Goal: Task Accomplishment & Management: Complete application form

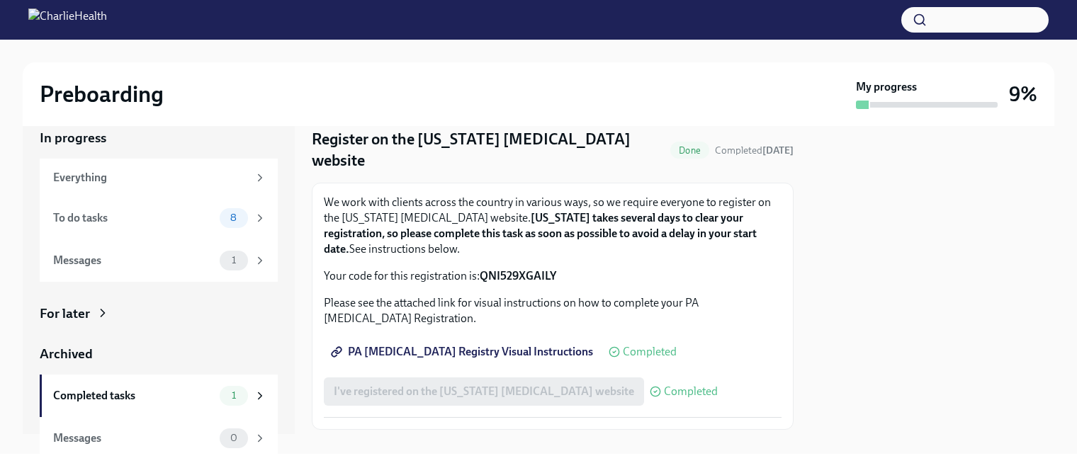
scroll to position [26, 0]
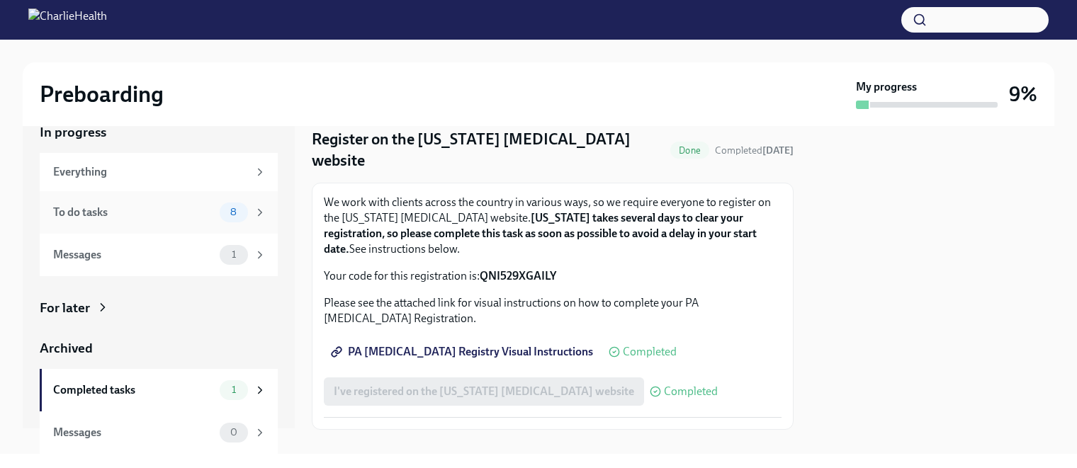
click at [103, 209] on div "To do tasks" at bounding box center [133, 213] width 161 height 16
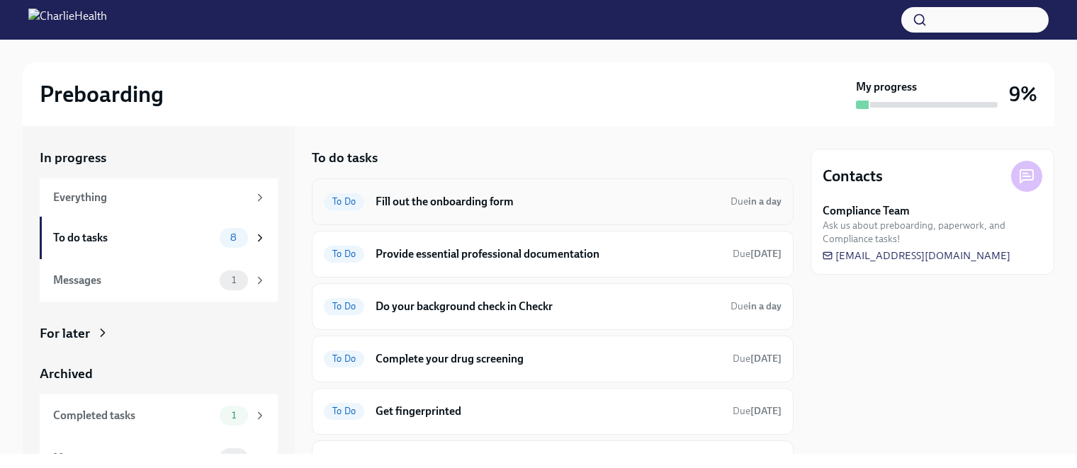
click at [499, 207] on h6 "Fill out the onboarding form" at bounding box center [548, 202] width 344 height 16
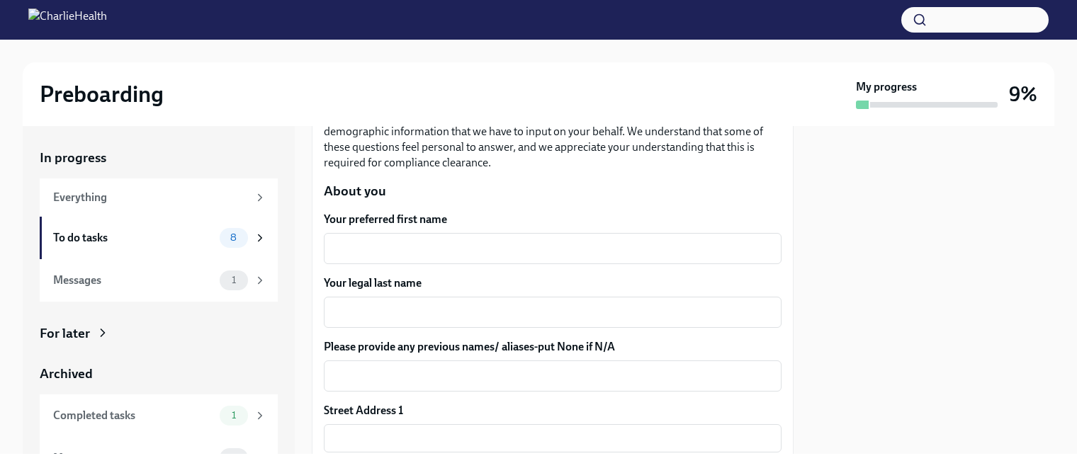
scroll to position [213, 0]
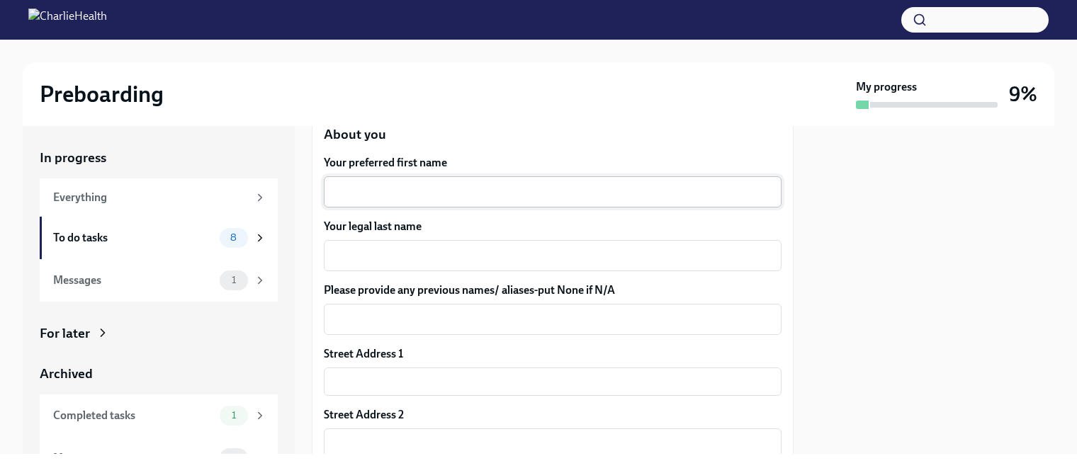
click at [376, 186] on textarea "Your preferred first name" at bounding box center [552, 192] width 441 height 17
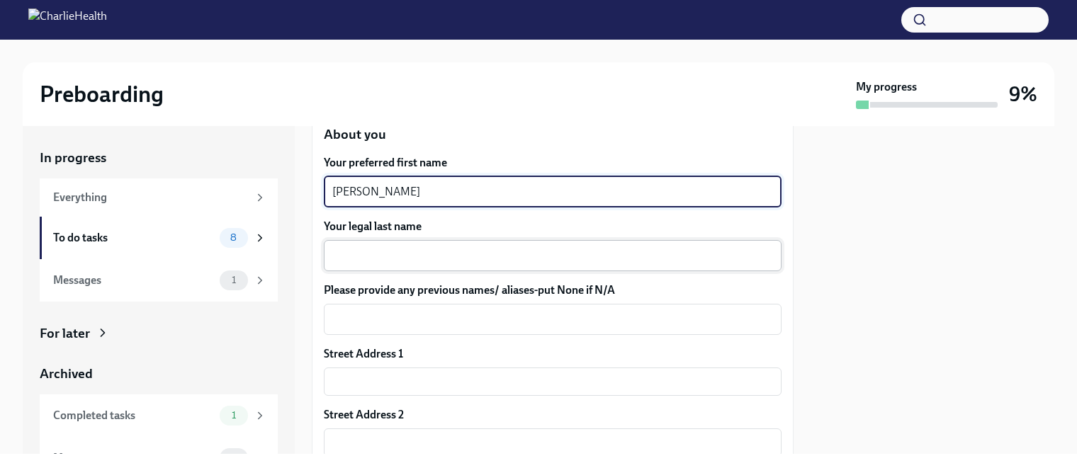
type textarea "[PERSON_NAME]"
click at [389, 251] on textarea "Your legal last name" at bounding box center [552, 255] width 441 height 17
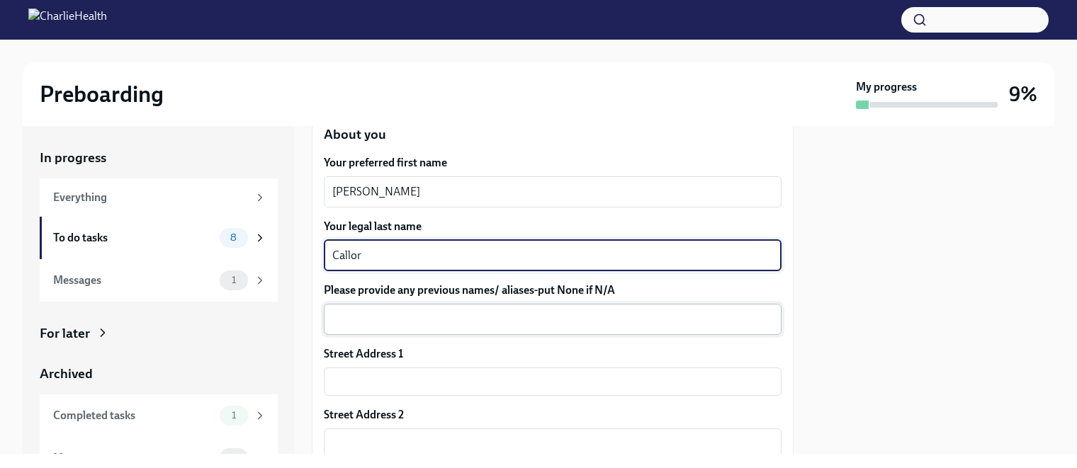
type textarea "Callor"
click at [384, 321] on textarea "Please provide any previous names/ aliases-put None if N/A" at bounding box center [552, 319] width 441 height 17
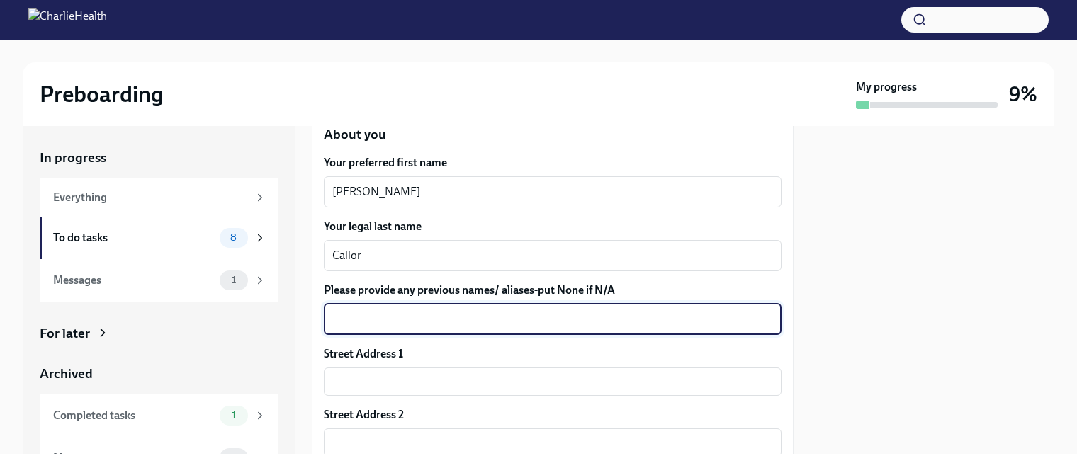
scroll to position [283, 0]
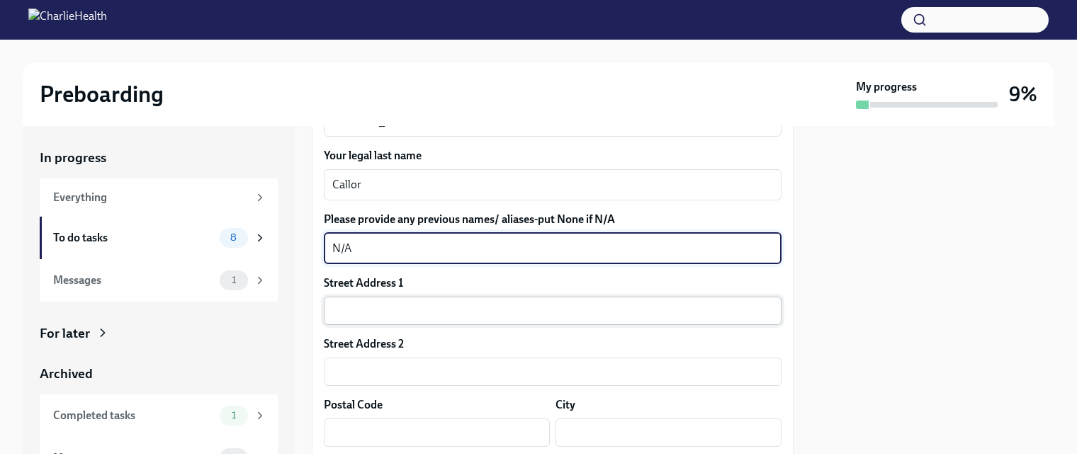
type textarea "N/A"
click at [367, 309] on input "text" at bounding box center [553, 311] width 458 height 28
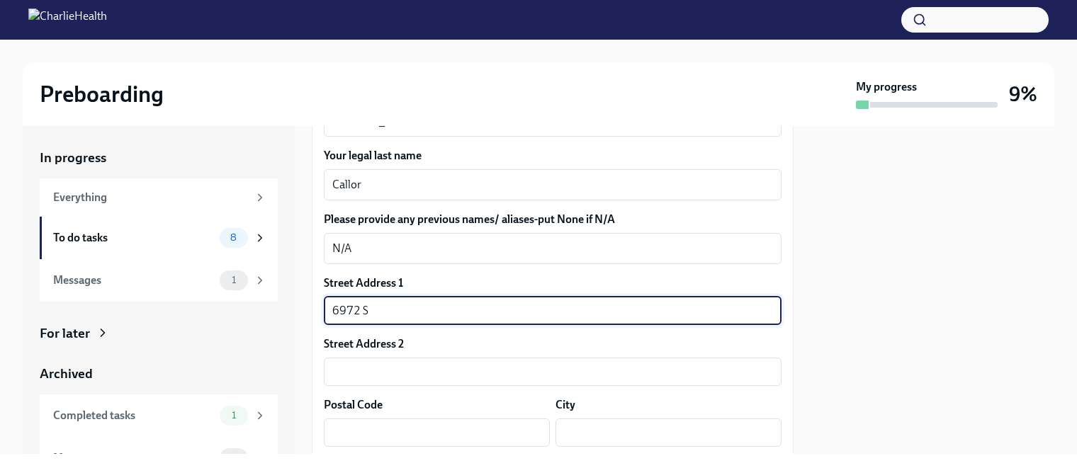
type input "[STREET_ADDRESS][PERSON_NAME]"
type input "84121"
type input "[GEOGRAPHIC_DATA]"
type input "UT"
type input "US"
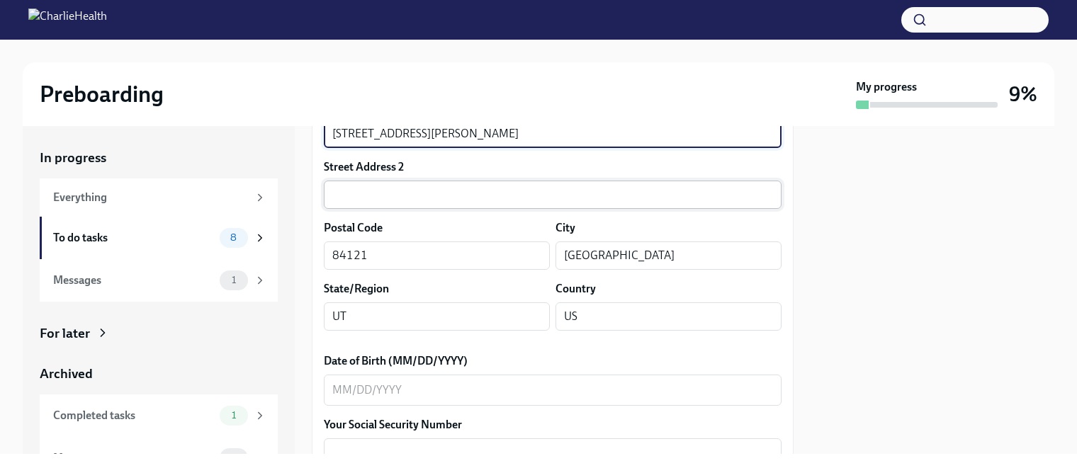
scroll to position [496, 0]
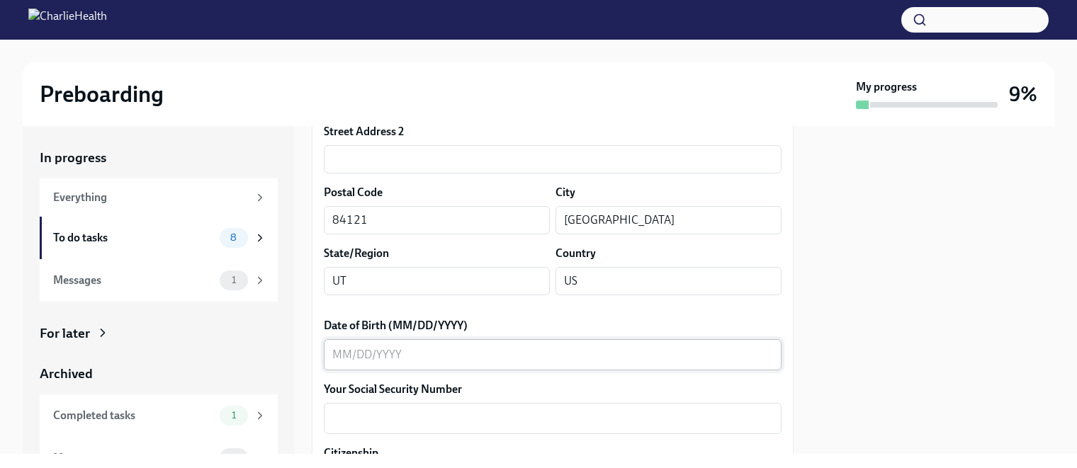
click at [406, 353] on textarea "Date of Birth (MM/DD/YYYY)" at bounding box center [552, 355] width 441 height 17
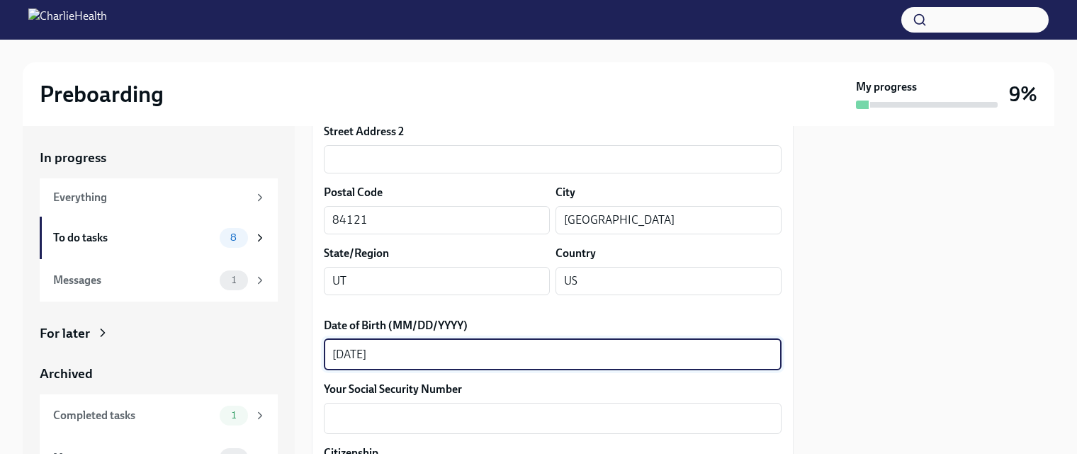
type textarea "[DATE]"
click at [836, 358] on div at bounding box center [933, 290] width 244 height 328
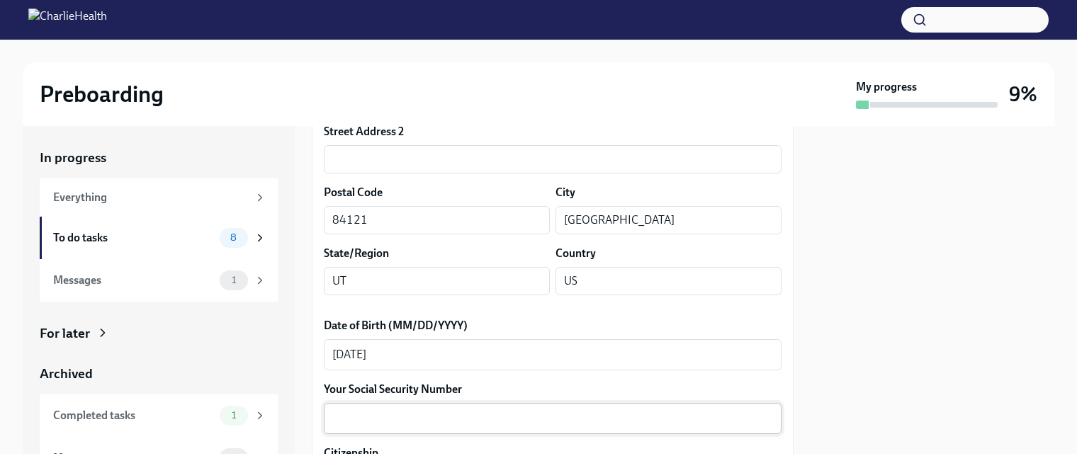
click at [400, 418] on textarea "Your Social Security Number" at bounding box center [552, 418] width 441 height 17
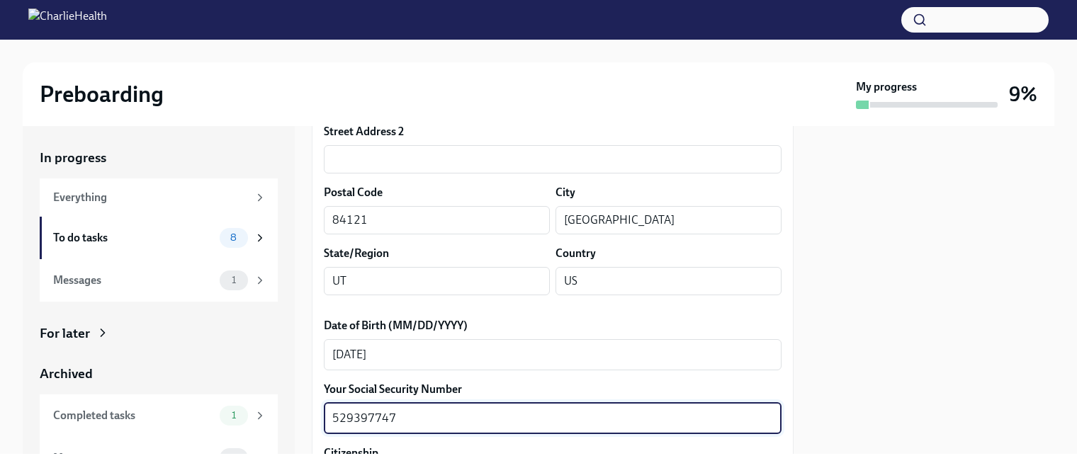
type textarea "529397747"
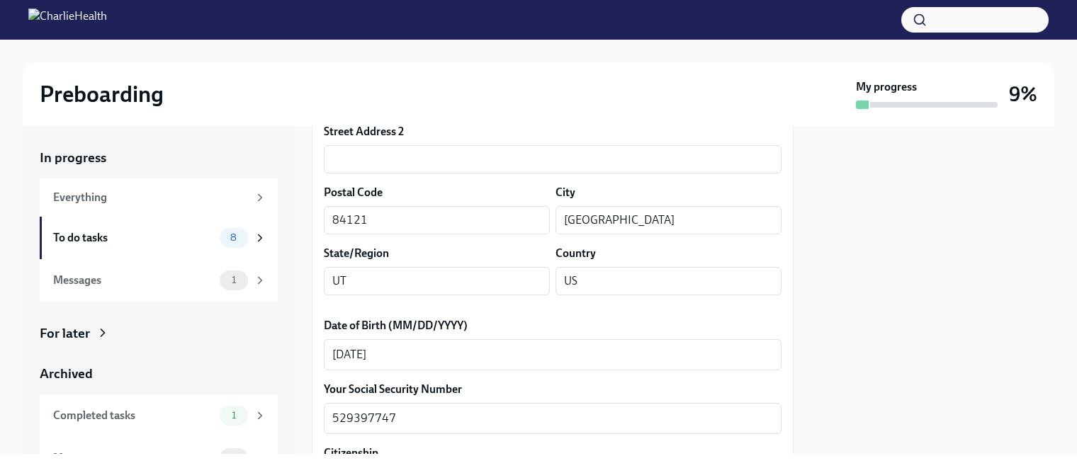
click at [860, 393] on div at bounding box center [933, 290] width 244 height 328
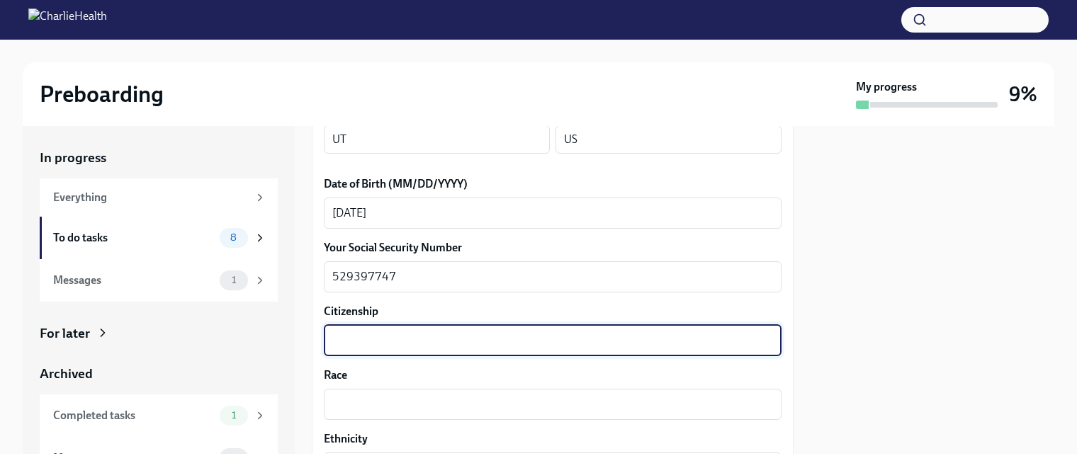
click at [452, 340] on textarea "Citizenship" at bounding box center [552, 340] width 441 height 17
type textarea "[GEOGRAPHIC_DATA]"
click at [399, 413] on div "x ​" at bounding box center [553, 404] width 458 height 31
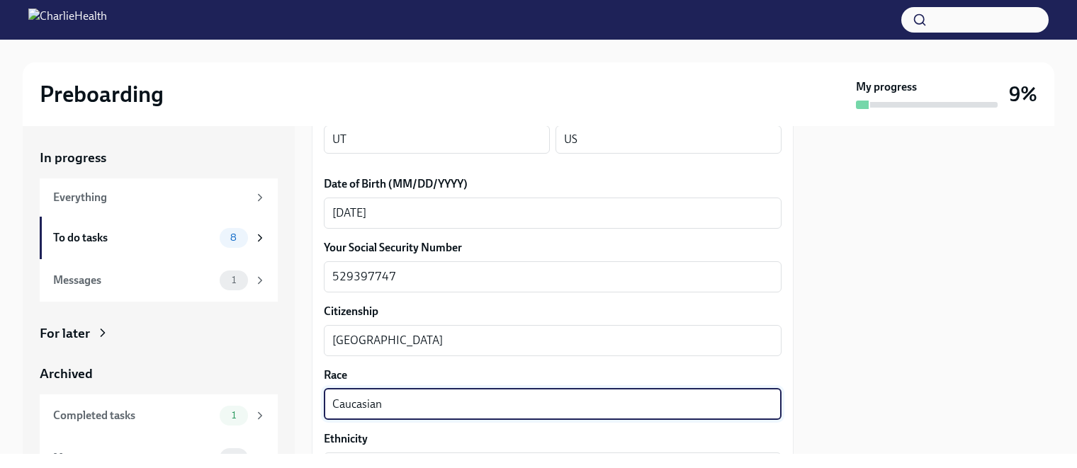
type textarea "Caucasian"
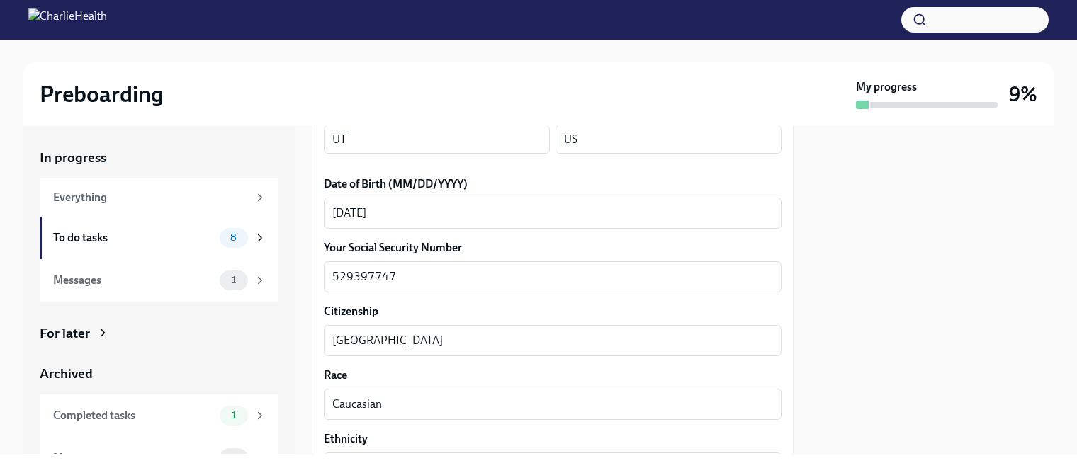
click at [930, 365] on div at bounding box center [933, 290] width 244 height 328
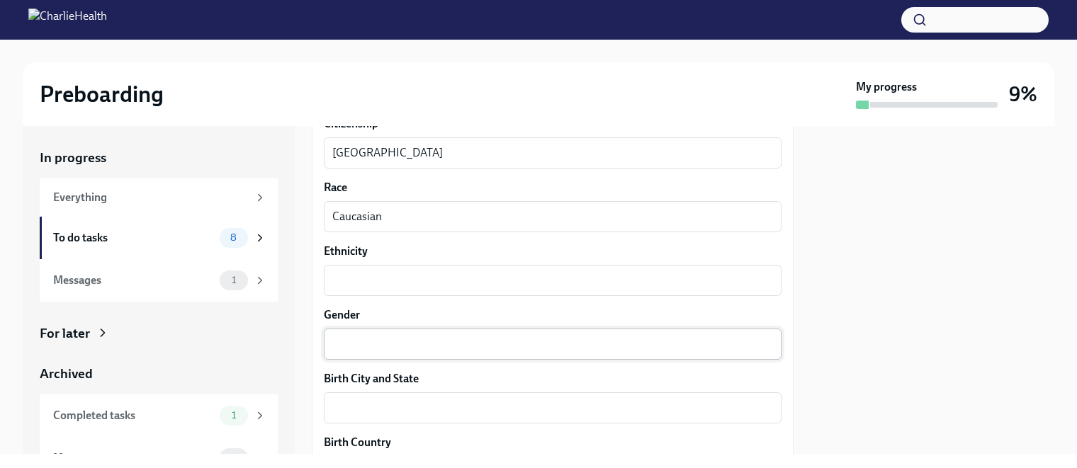
scroll to position [850, 0]
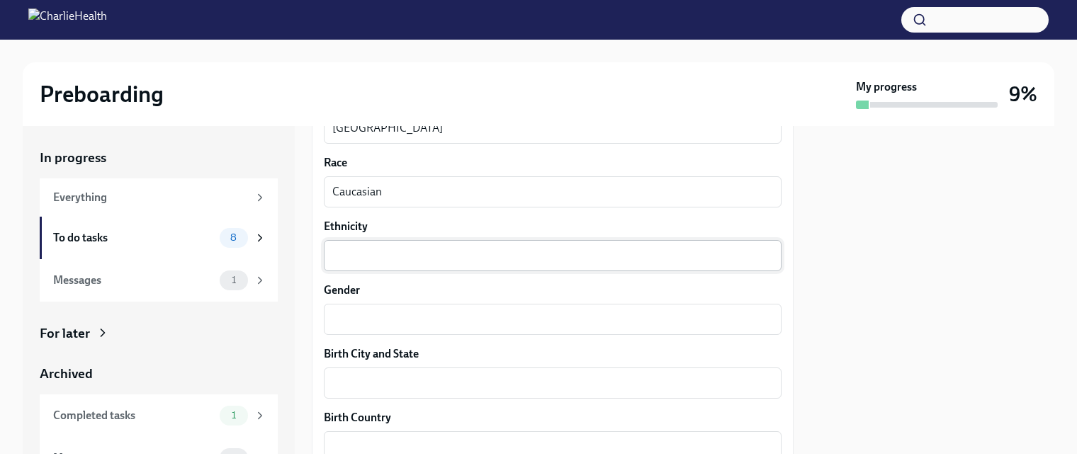
click at [377, 259] on textarea "Ethnicity" at bounding box center [552, 255] width 441 height 17
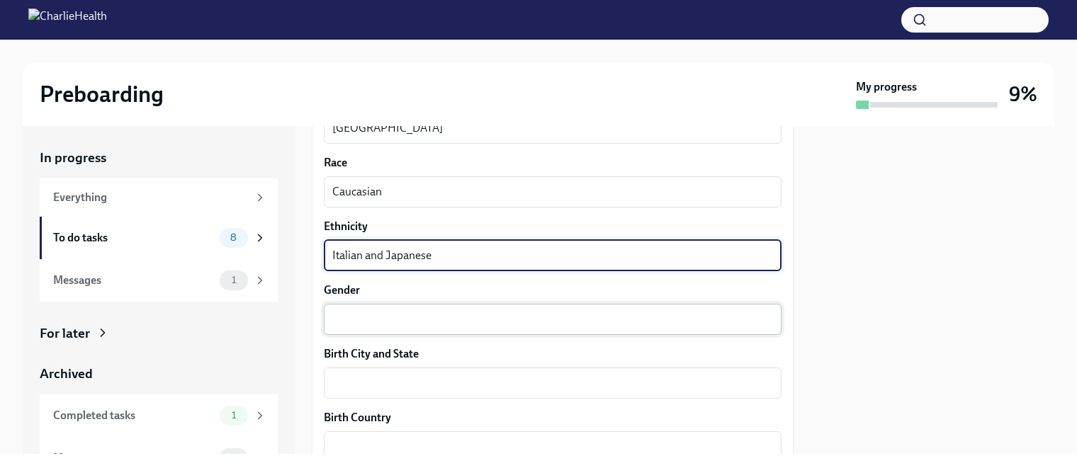
type textarea "Italian and Japanese"
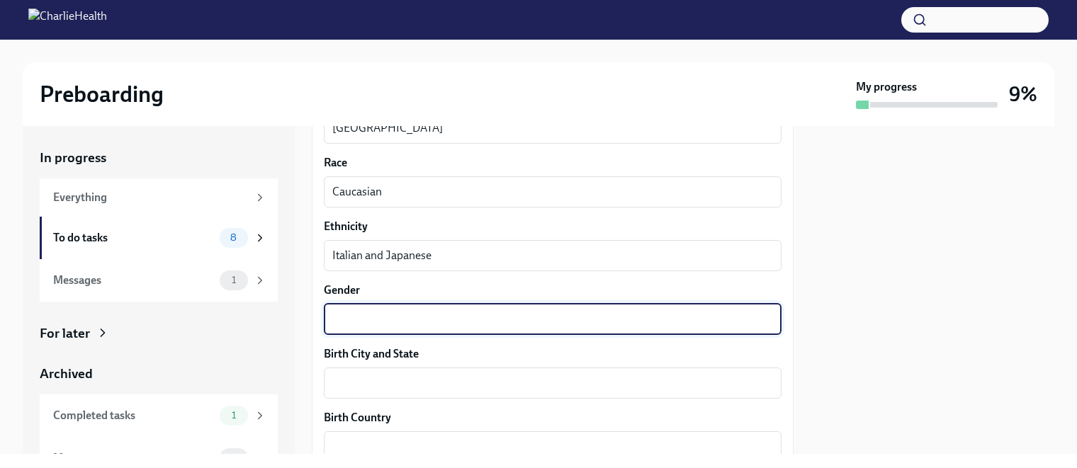
click at [380, 323] on textarea "Gender" at bounding box center [552, 319] width 441 height 17
type textarea "[DEMOGRAPHIC_DATA]"
click at [382, 382] on textarea "Birth City and State" at bounding box center [552, 383] width 441 height 17
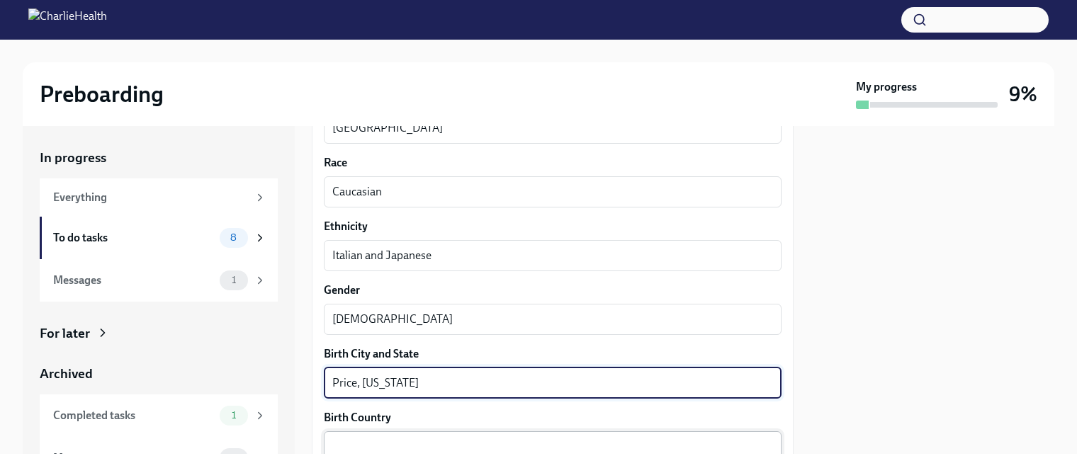
type textarea "Price, [US_STATE]"
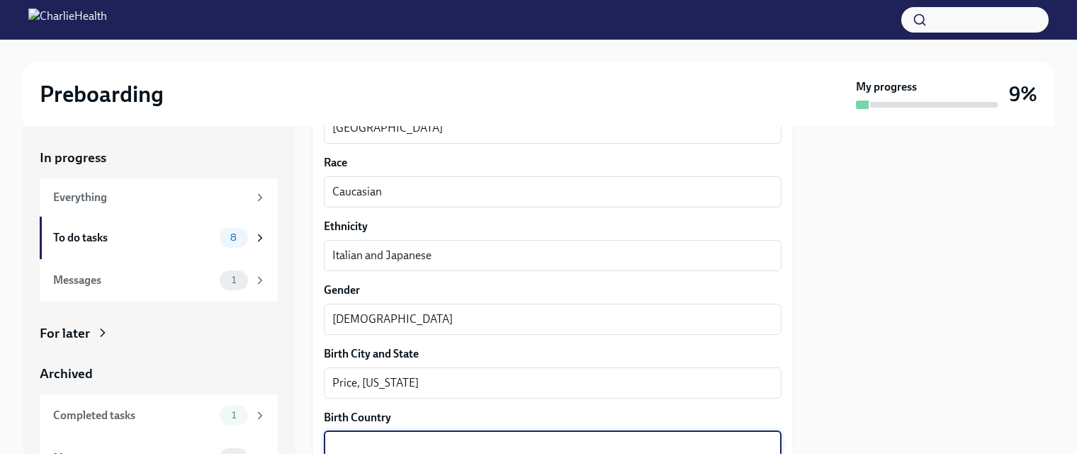
click at [356, 439] on textarea "Birth Country" at bounding box center [552, 447] width 441 height 17
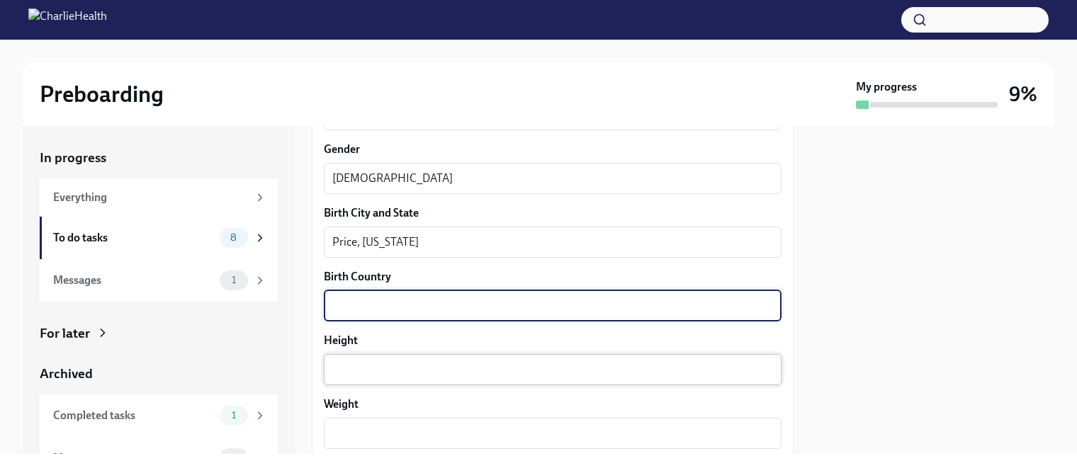
scroll to position [992, 0]
type textarea "[GEOGRAPHIC_DATA]"
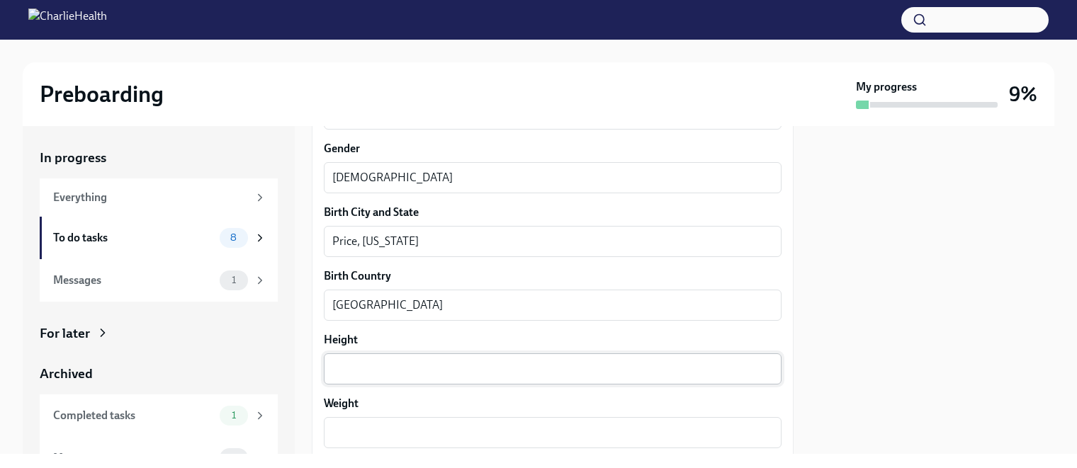
click at [383, 356] on div "x ​" at bounding box center [553, 369] width 458 height 31
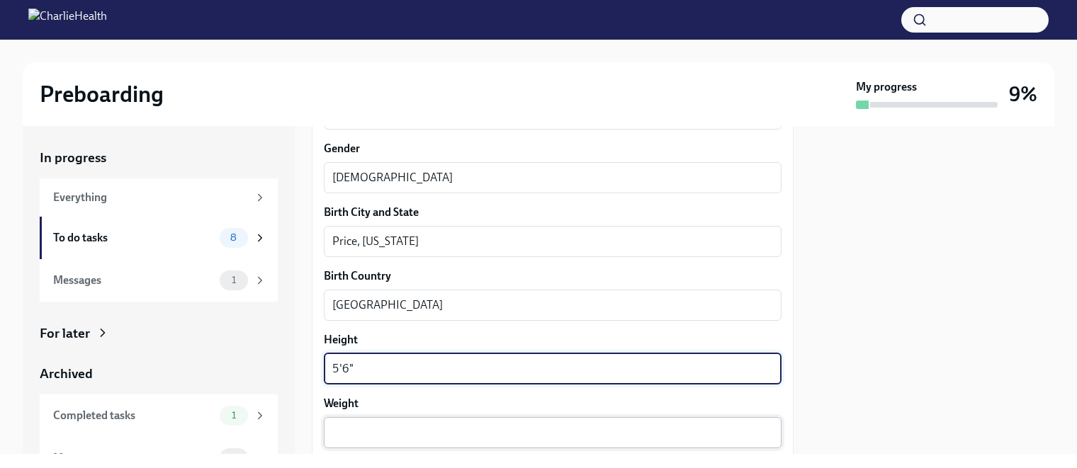
type textarea "5'6""
click at [375, 437] on textarea "Weight" at bounding box center [552, 432] width 441 height 17
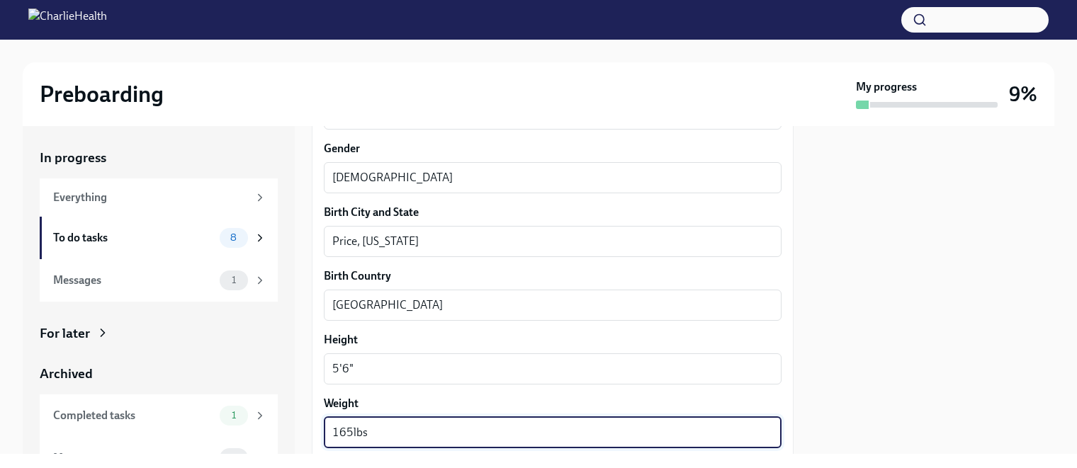
type textarea "165lbs"
click at [843, 351] on div at bounding box center [933, 290] width 244 height 328
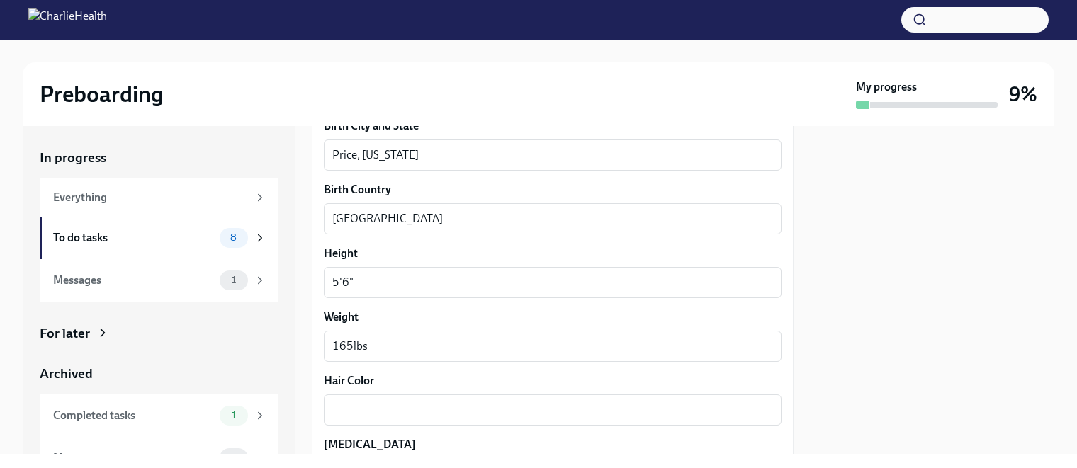
scroll to position [1276, 0]
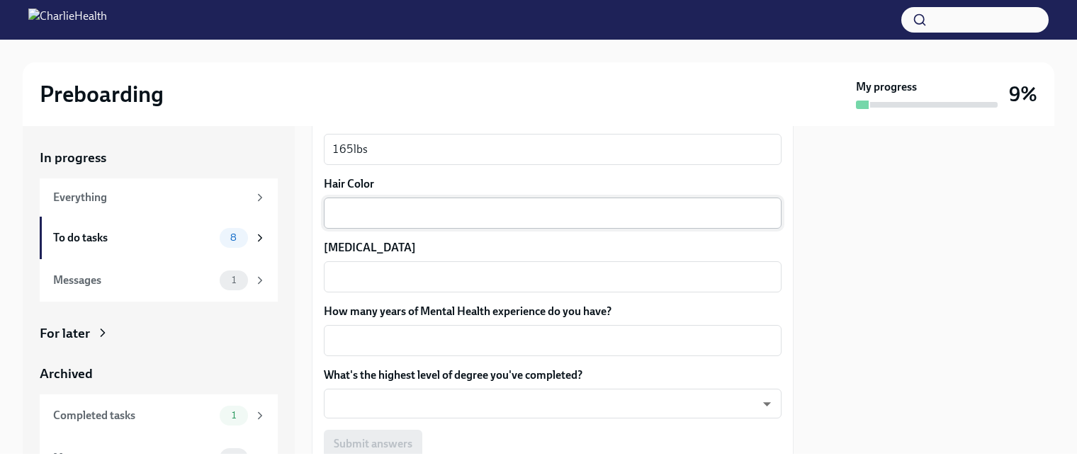
click at [420, 210] on textarea "Hair Color" at bounding box center [552, 213] width 441 height 17
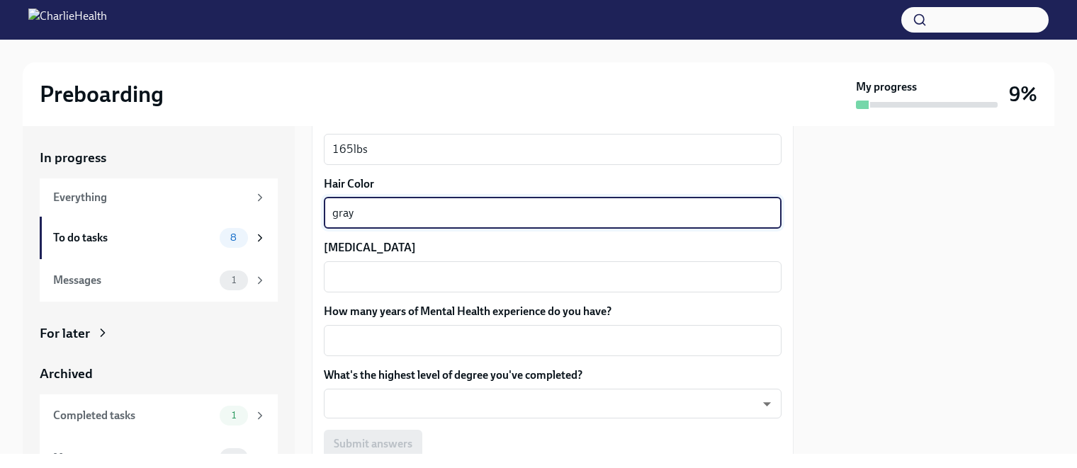
type textarea "gray"
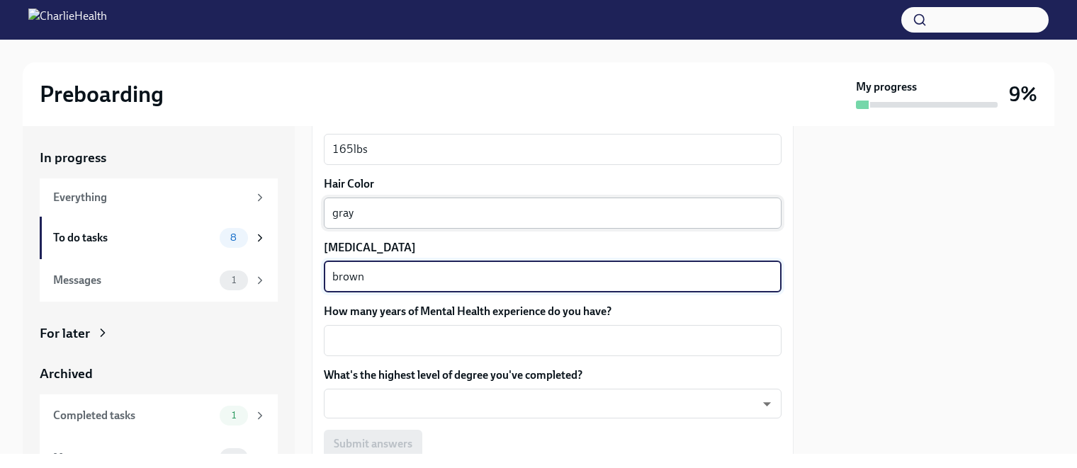
type textarea "brown"
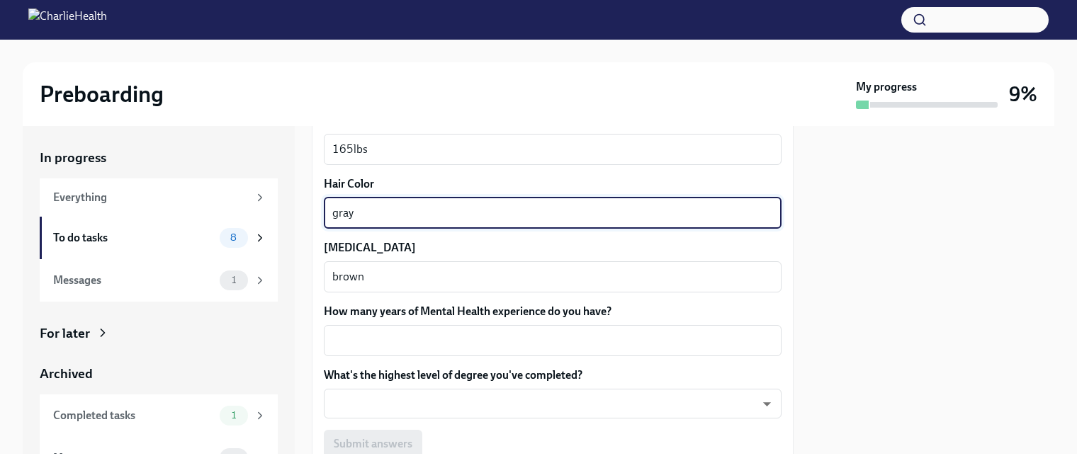
click at [369, 218] on textarea "gray" at bounding box center [552, 213] width 441 height 17
click at [332, 211] on textarea "gray" at bounding box center [552, 213] width 441 height 17
type textarea "brown/gray"
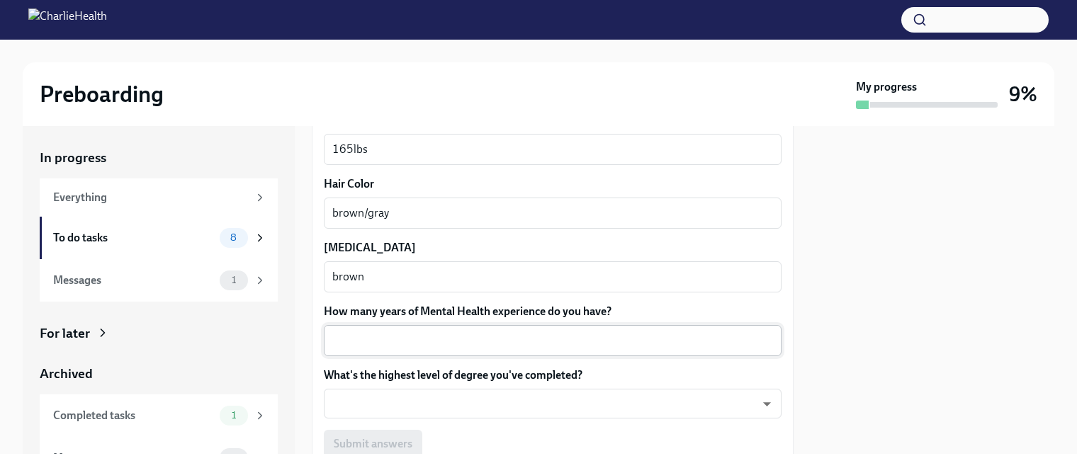
click at [412, 349] on div "x ​" at bounding box center [553, 340] width 458 height 31
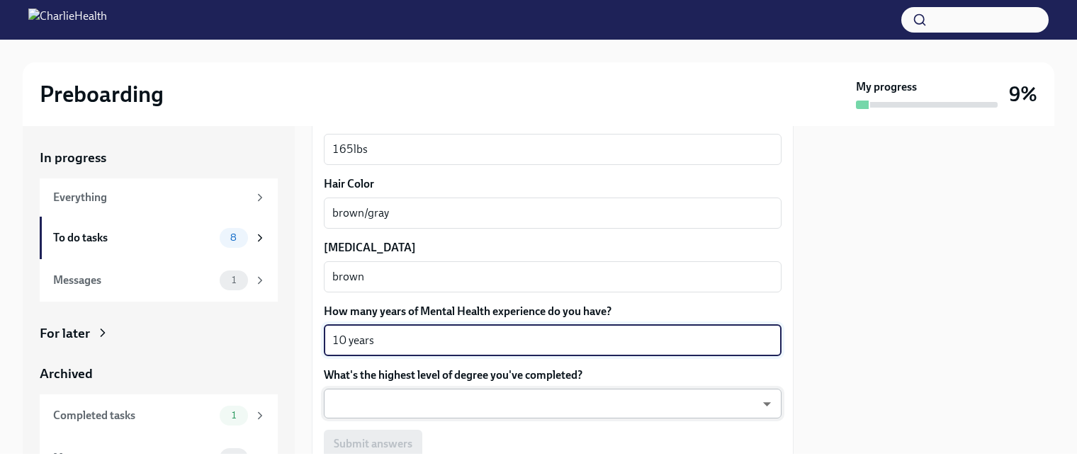
type textarea "10 years"
click at [436, 403] on body "Preboarding My progress 9% In progress Everything To do tasks 8 Messages 1 For …" at bounding box center [538, 234] width 1077 height 468
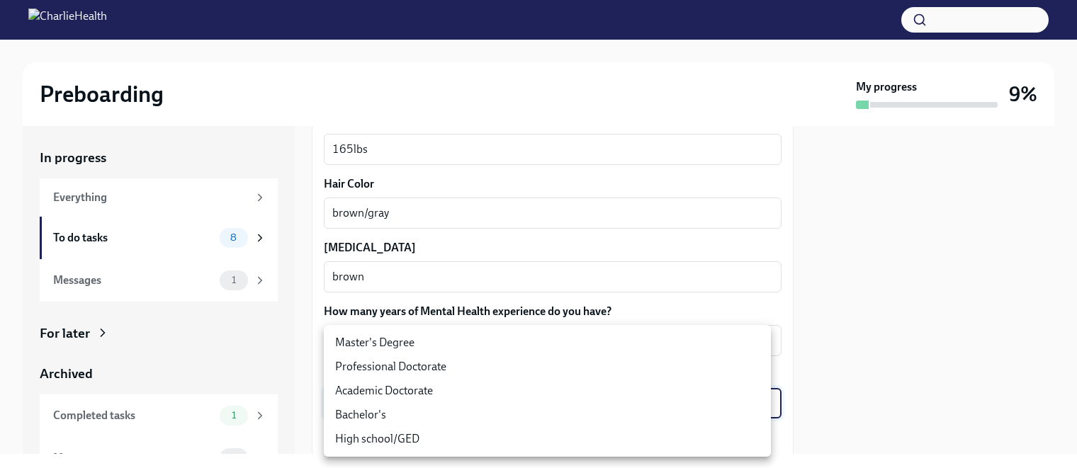
click at [369, 344] on li "Master's Degree" at bounding box center [547, 343] width 447 height 24
type input "2vBr-ghkD"
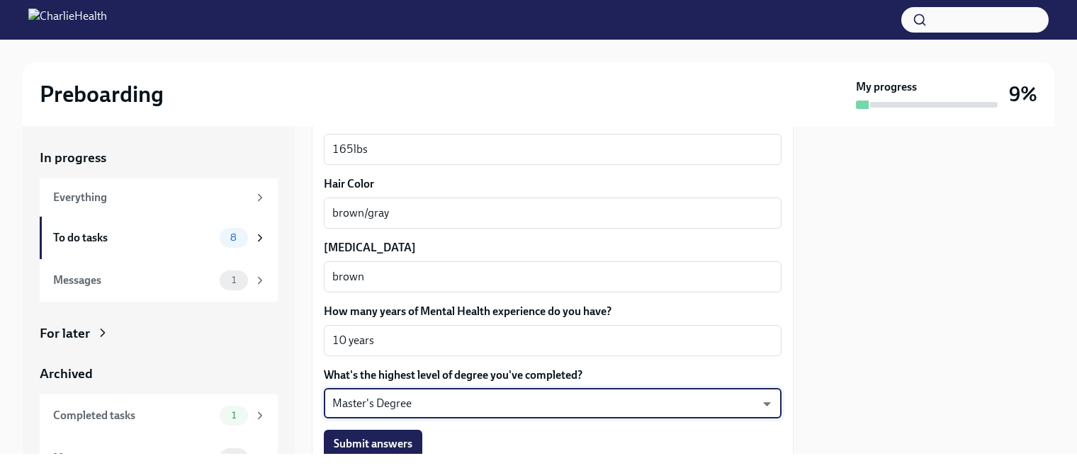
click at [839, 325] on div at bounding box center [933, 290] width 244 height 328
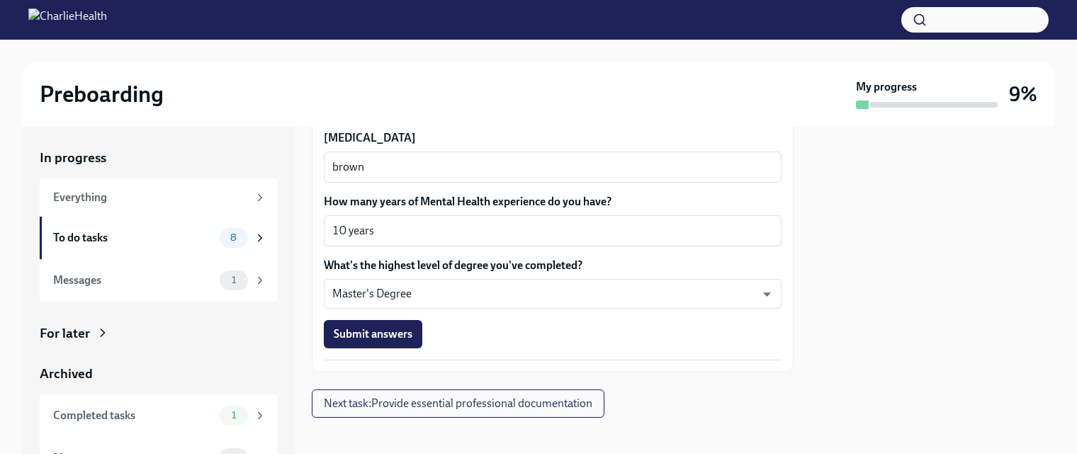
scroll to position [1395, 0]
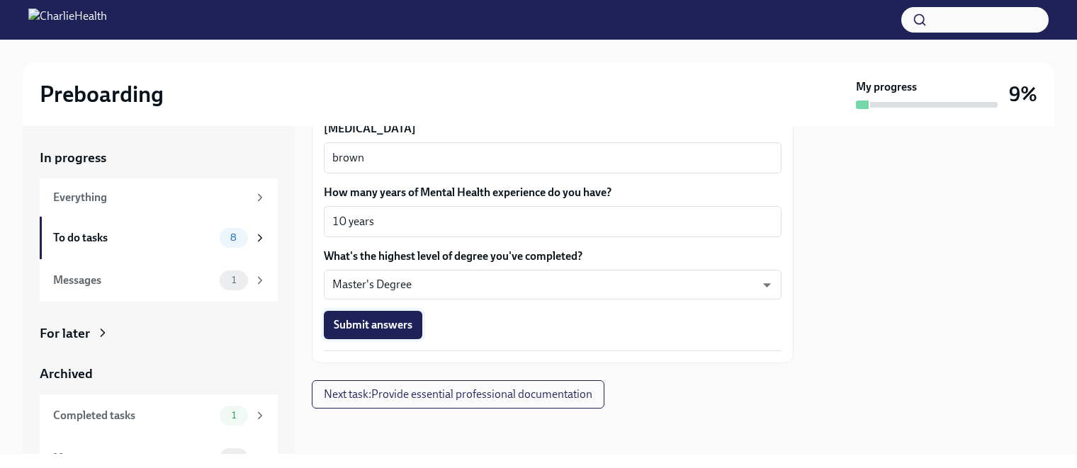
click at [396, 321] on span "Submit answers" at bounding box center [373, 325] width 79 height 14
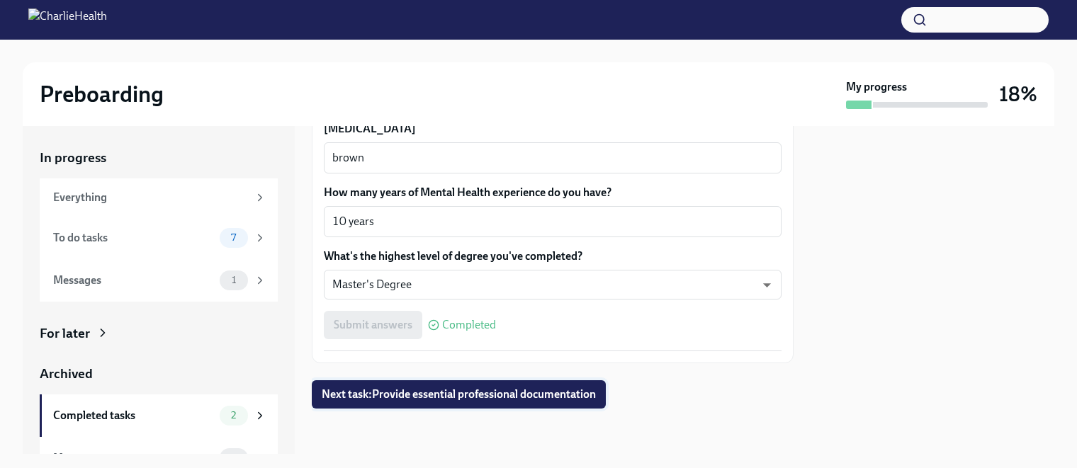
click at [466, 393] on span "Next task : Provide essential professional documentation" at bounding box center [459, 395] width 274 height 14
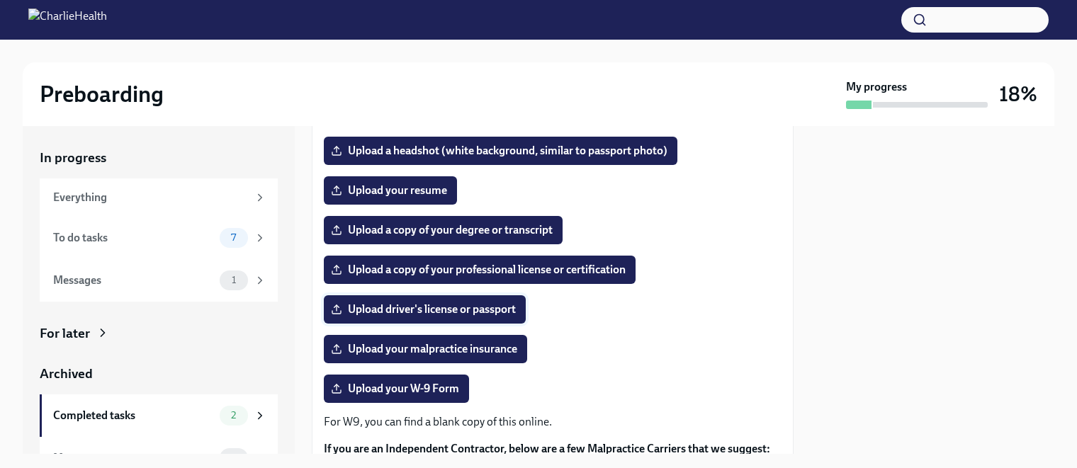
scroll to position [142, 0]
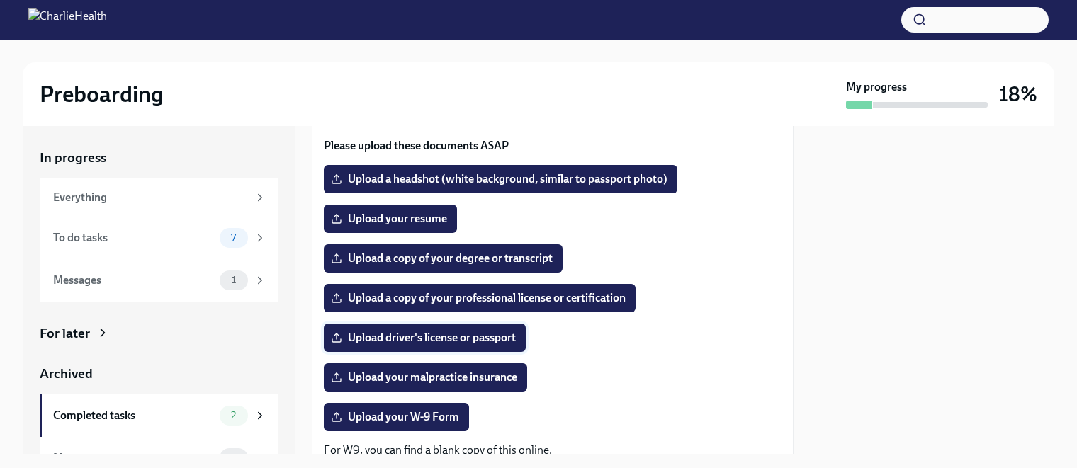
click at [420, 336] on span "Upload driver's license or passport" at bounding box center [425, 338] width 182 height 14
click at [0, 0] on input "Upload driver's license or passport" at bounding box center [0, 0] width 0 height 0
click at [404, 261] on span "Upload a copy of your degree or transcript" at bounding box center [443, 259] width 219 height 14
click at [0, 0] on input "Upload a copy of your degree or transcript" at bounding box center [0, 0] width 0 height 0
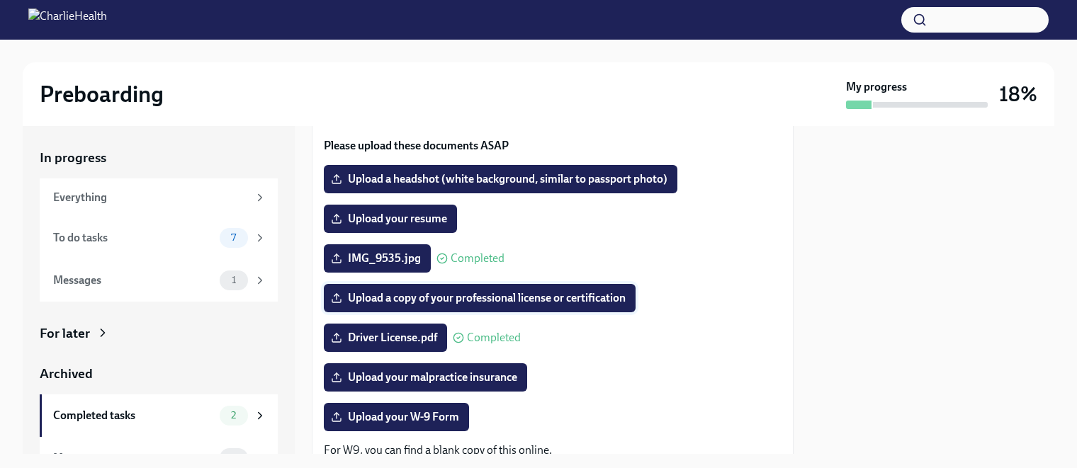
click at [437, 297] on span "Upload a copy of your professional license or certification" at bounding box center [480, 298] width 292 height 14
click at [0, 0] on input "Upload a copy of your professional license or certification" at bounding box center [0, 0] width 0 height 0
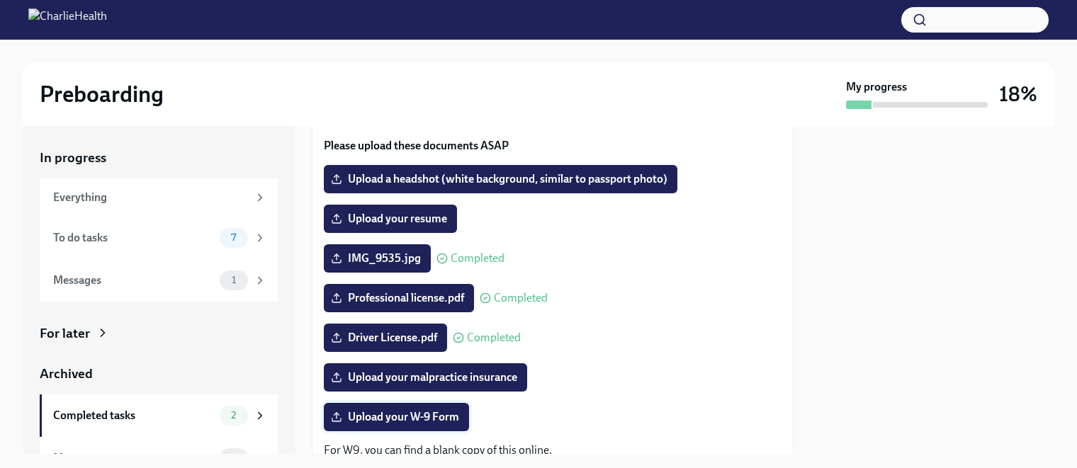
click at [418, 422] on span "Upload your W-9 Form" at bounding box center [396, 417] width 125 height 14
click at [0, 0] on input "Upload your W-9 Form" at bounding box center [0, 0] width 0 height 0
click at [396, 223] on span "Upload your resume" at bounding box center [390, 219] width 113 height 14
click at [0, 0] on input "Upload your resume" at bounding box center [0, 0] width 0 height 0
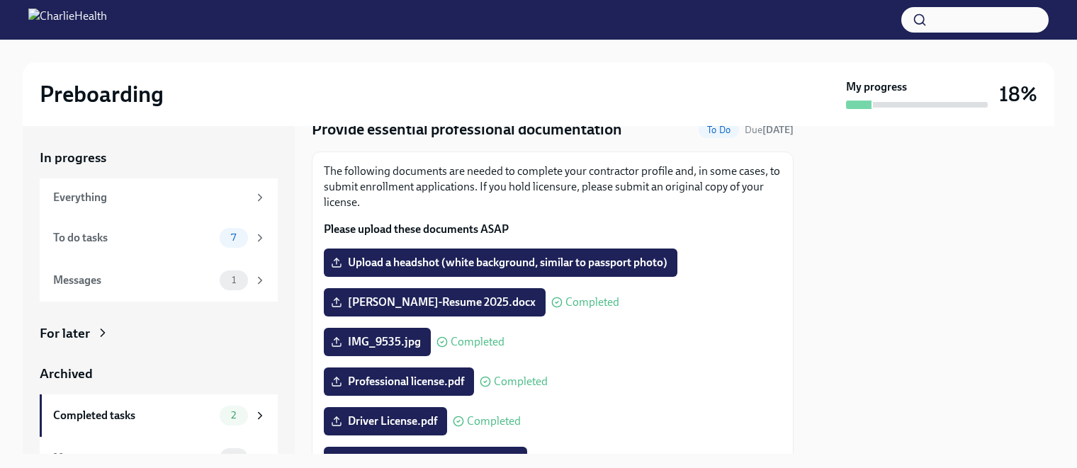
scroll to position [34, 0]
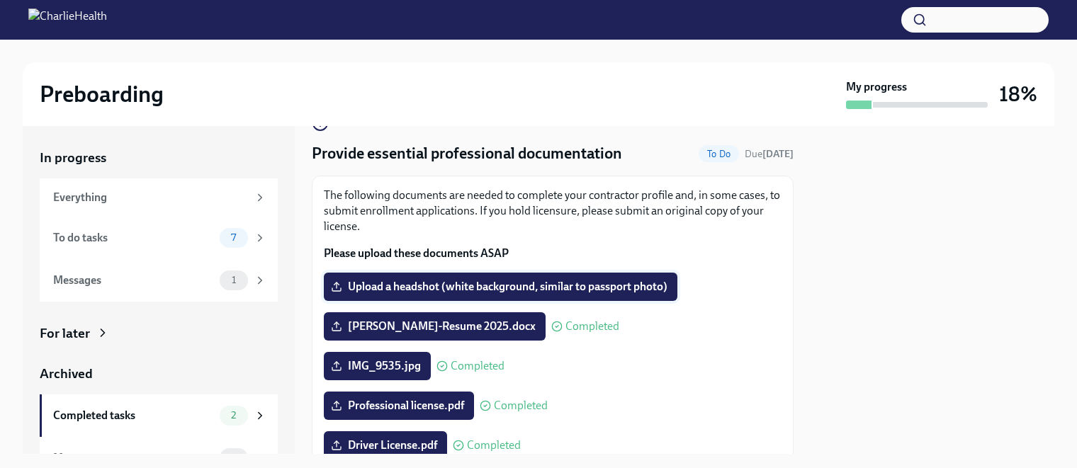
click at [430, 286] on span "Upload a headshot (white background, similar to passport photo)" at bounding box center [501, 287] width 334 height 14
click at [0, 0] on input "Upload a headshot (white background, similar to passport photo)" at bounding box center [0, 0] width 0 height 0
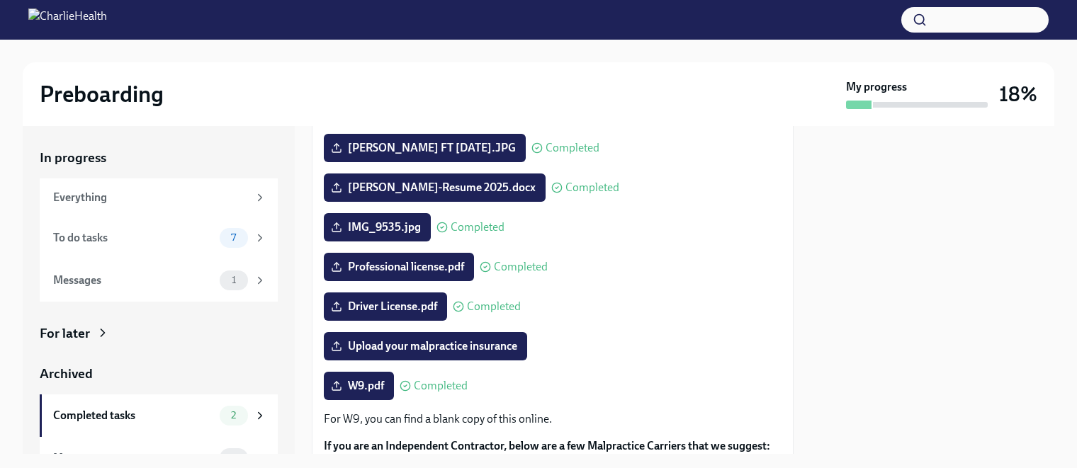
scroll to position [213, 0]
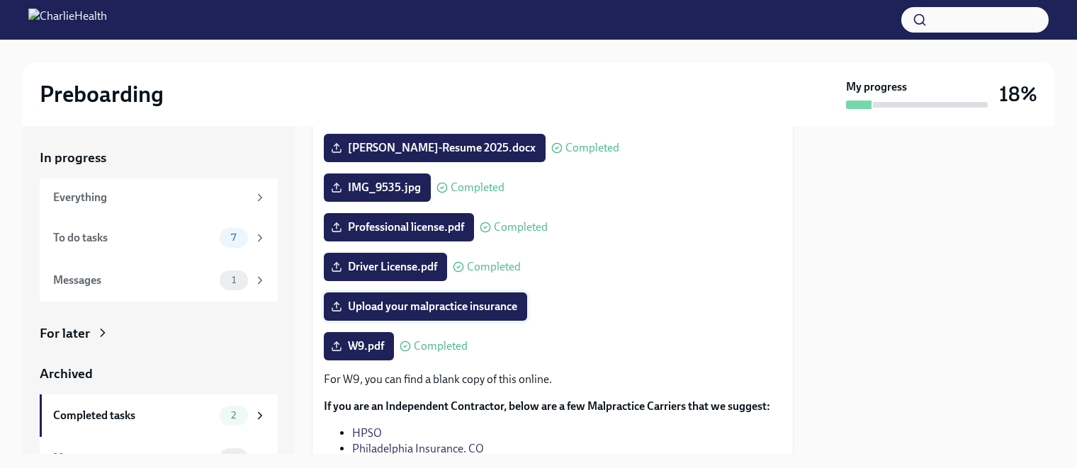
click at [483, 304] on span "Upload your malpractice insurance" at bounding box center [426, 307] width 184 height 14
click at [0, 0] on input "Upload your malpractice insurance" at bounding box center [0, 0] width 0 height 0
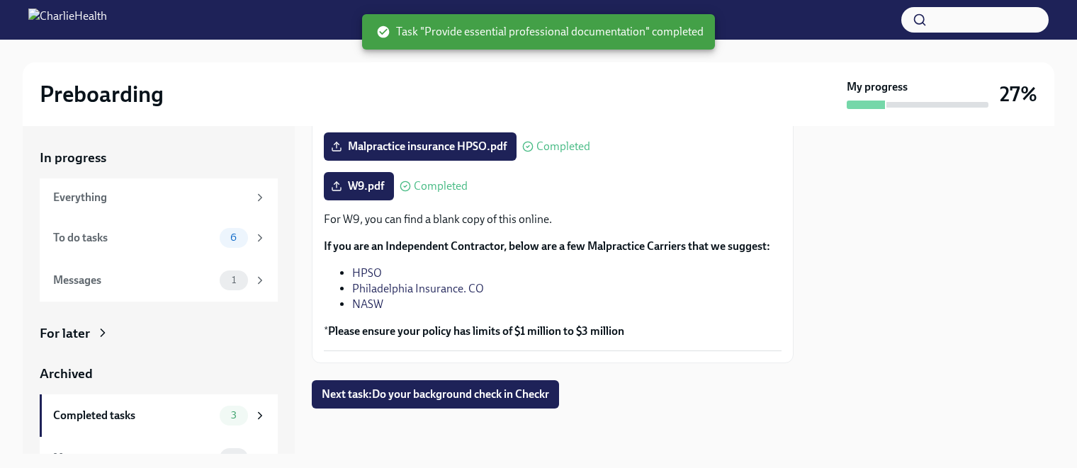
scroll to position [388, 0]
click at [437, 397] on span "Next task : Do your background check in Checkr" at bounding box center [435, 395] width 227 height 14
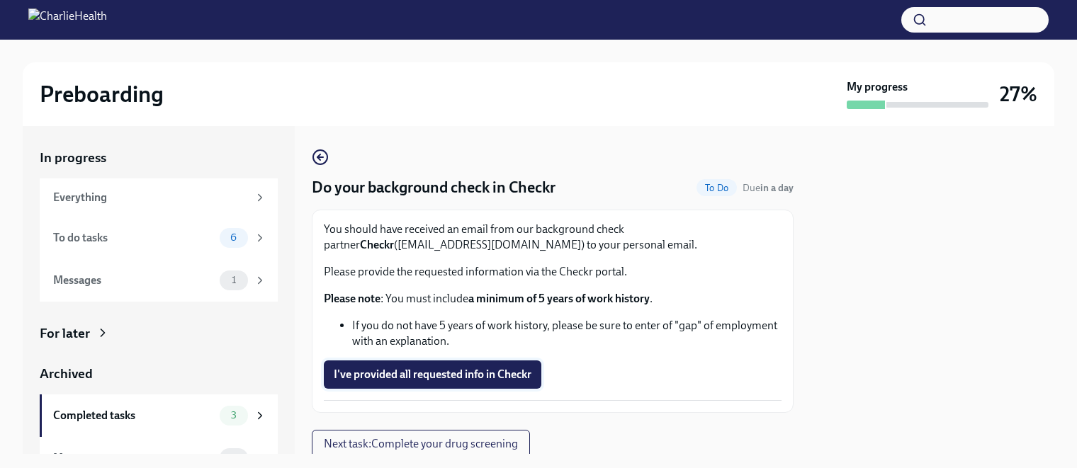
scroll to position [50, 0]
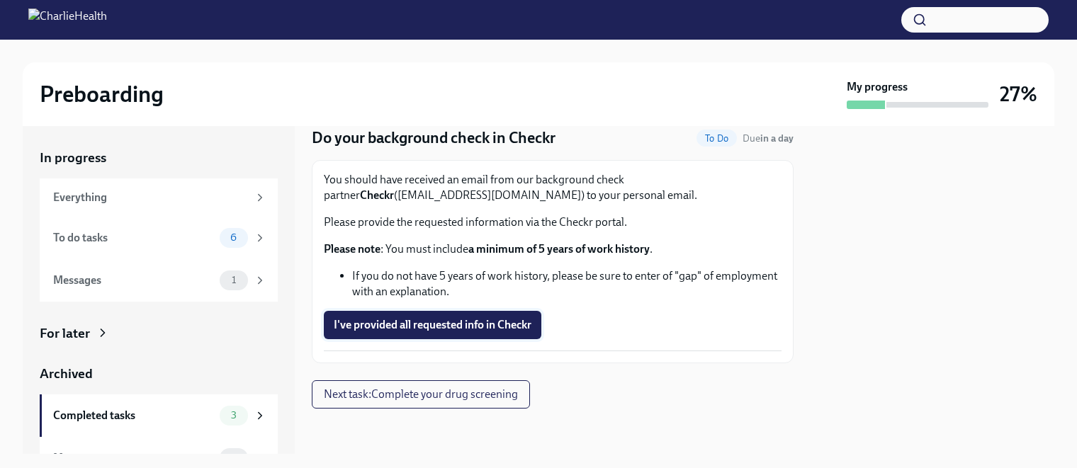
click at [424, 325] on span "I've provided all requested info in Checkr" at bounding box center [433, 325] width 198 height 14
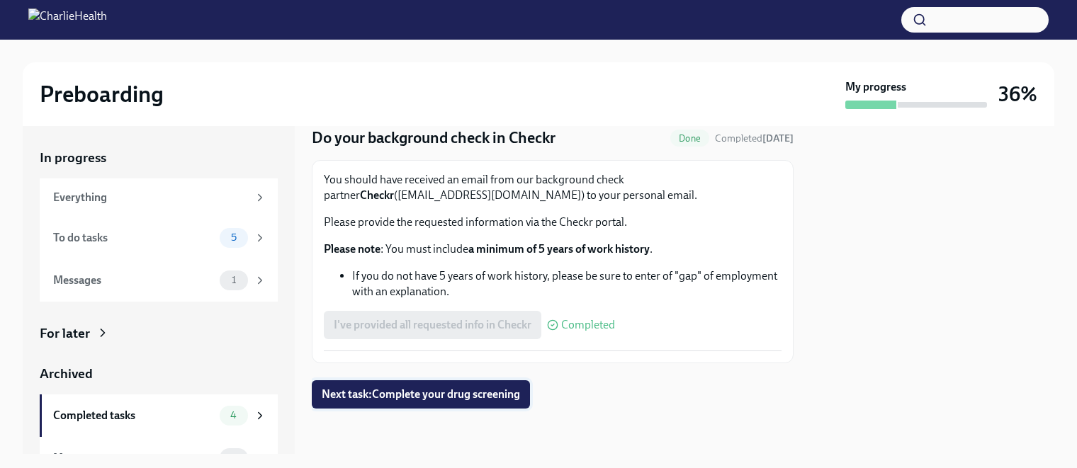
click at [427, 395] on span "Next task : Complete your drug screening" at bounding box center [421, 395] width 198 height 14
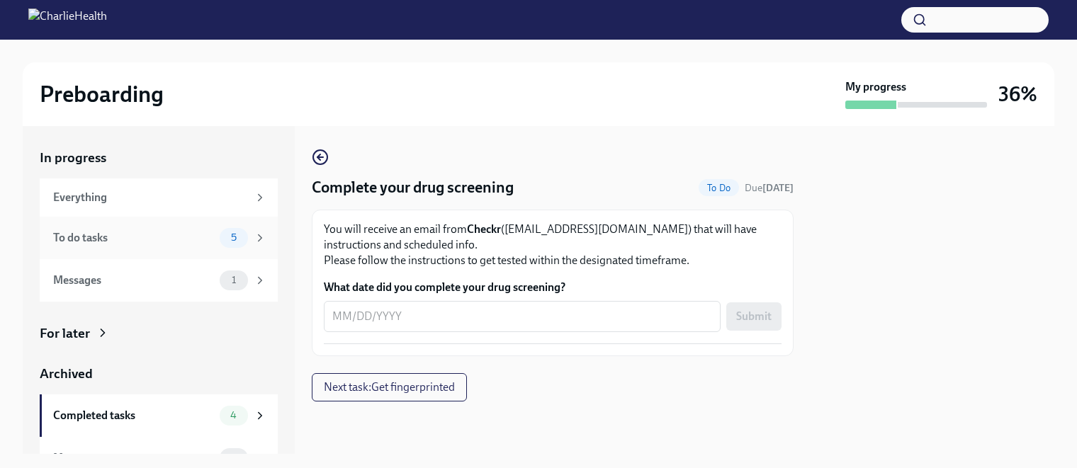
click at [108, 237] on div "To do tasks" at bounding box center [133, 238] width 161 height 16
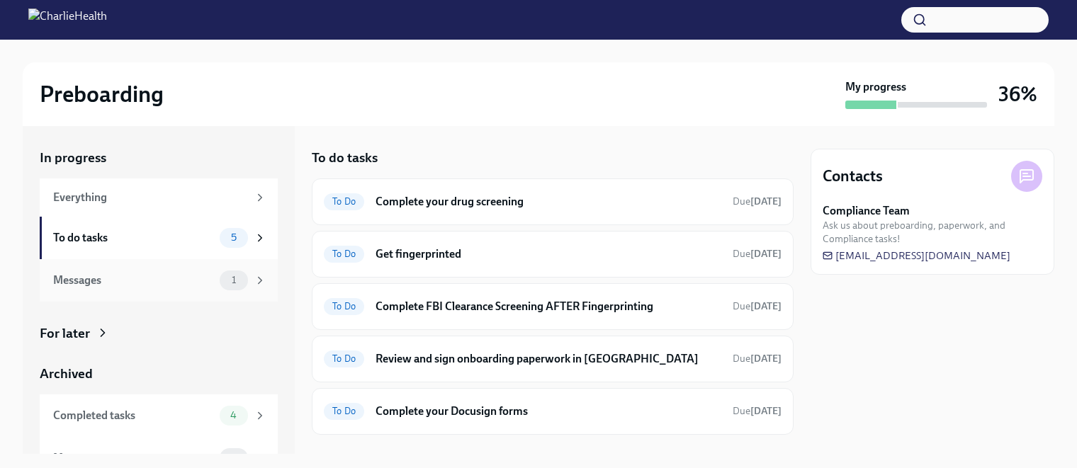
click at [150, 281] on div "Messages" at bounding box center [133, 281] width 161 height 16
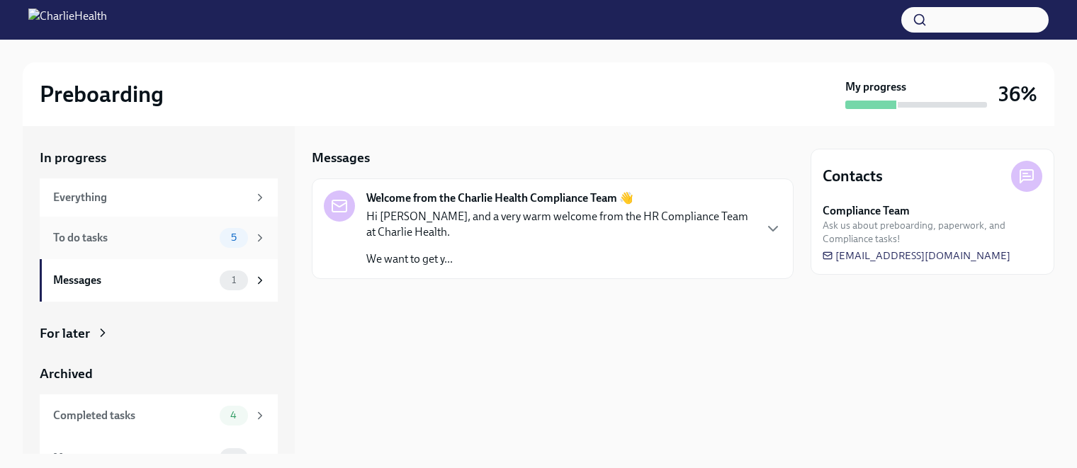
click at [160, 242] on div "To do tasks" at bounding box center [133, 238] width 161 height 16
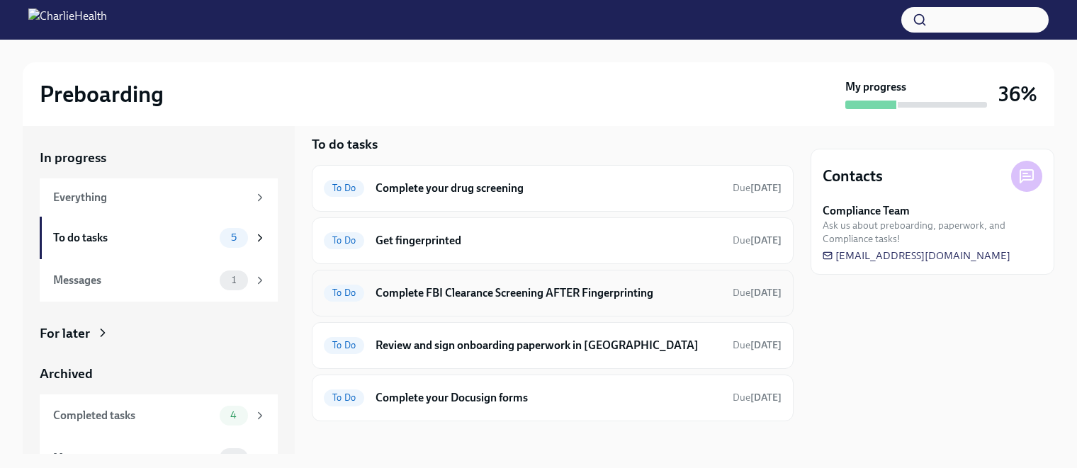
scroll to position [26, 0]
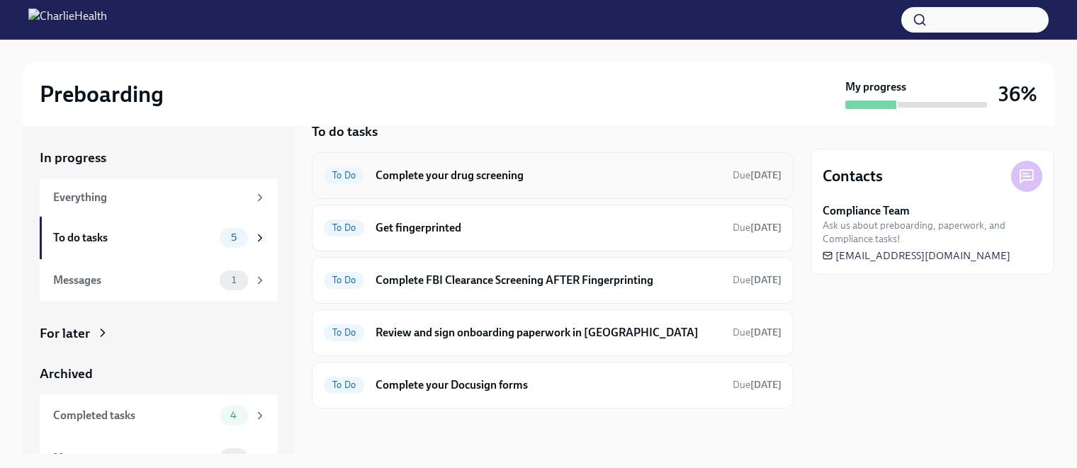
click at [421, 169] on h6 "Complete your drug screening" at bounding box center [549, 176] width 346 height 16
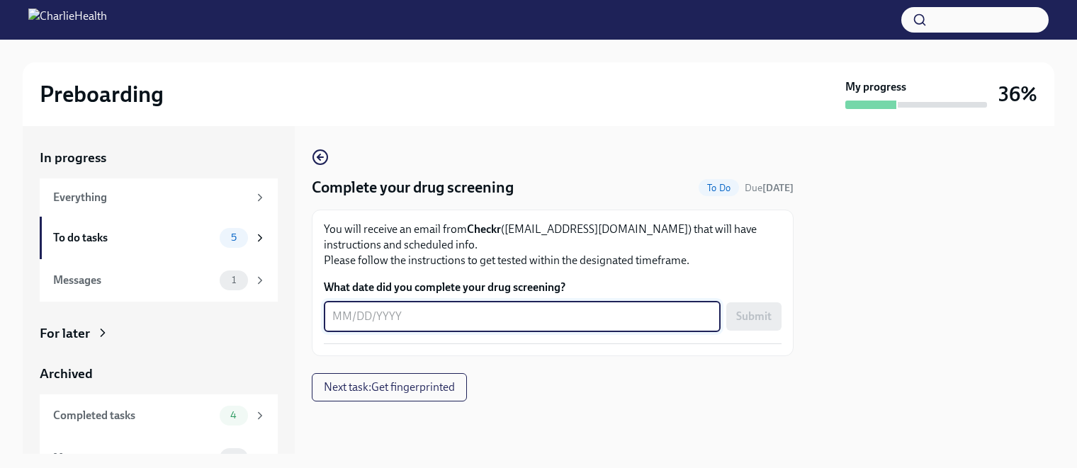
click at [353, 314] on textarea "What date did you complete your drug screening?" at bounding box center [522, 316] width 380 height 17
type textarea "[DATE]"
click at [754, 315] on span "Submit" at bounding box center [753, 317] width 35 height 14
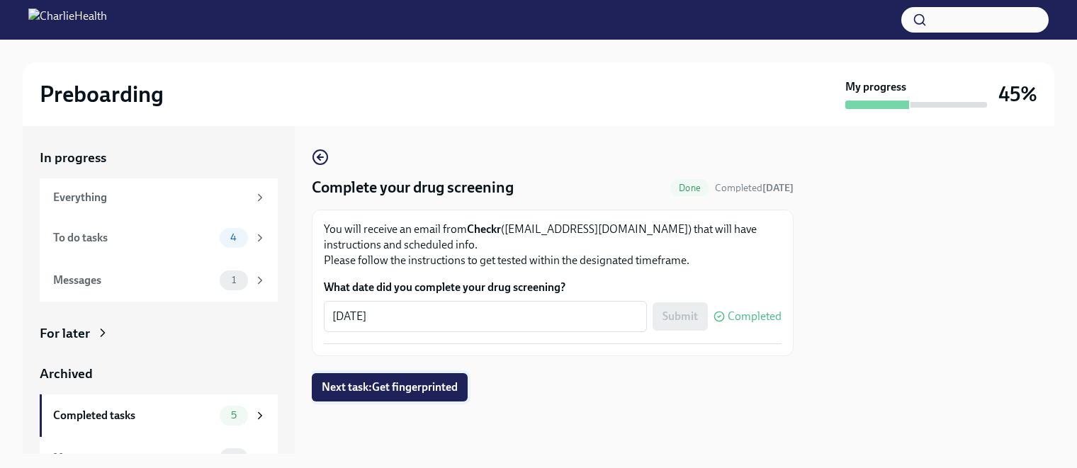
click at [422, 388] on span "Next task : Get fingerprinted" at bounding box center [390, 388] width 136 height 14
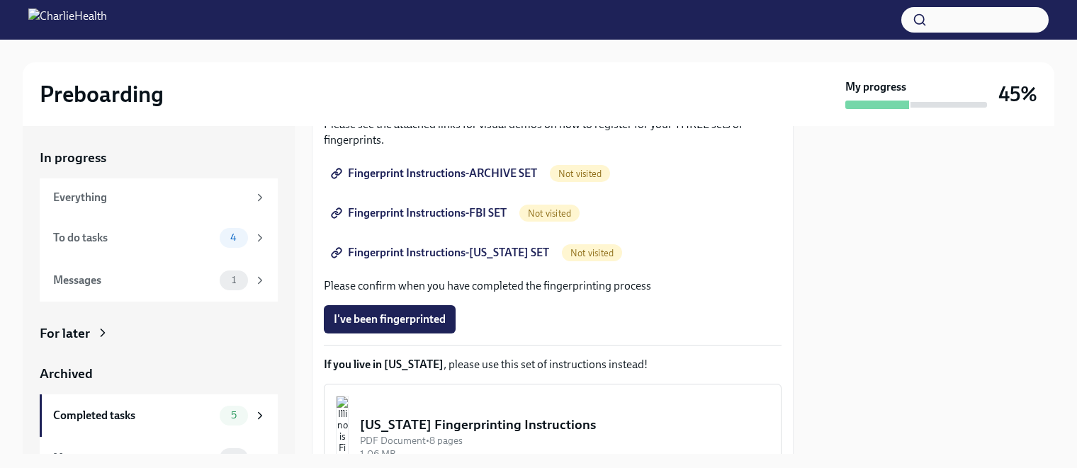
scroll to position [193, 0]
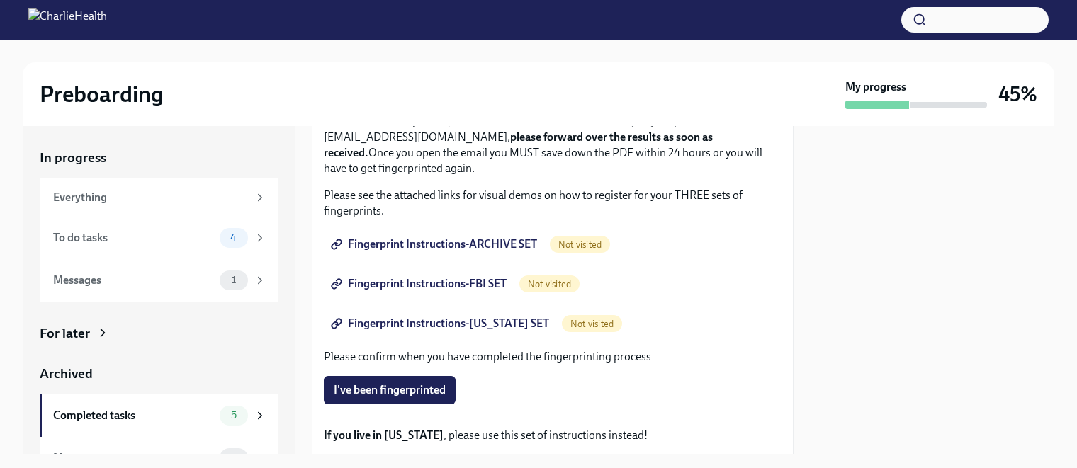
click at [417, 247] on span "Fingerprint Instructions-ARCHIVE SET" at bounding box center [435, 244] width 203 height 14
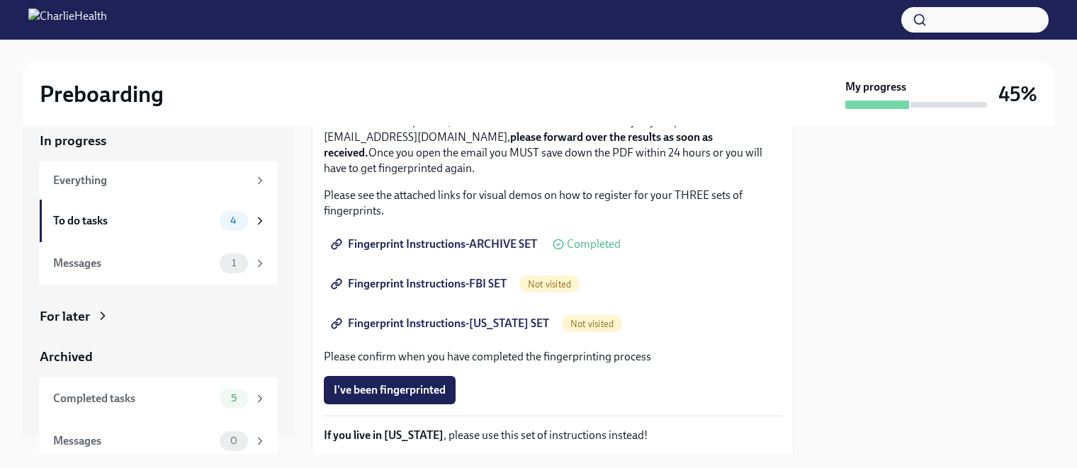
scroll to position [26, 0]
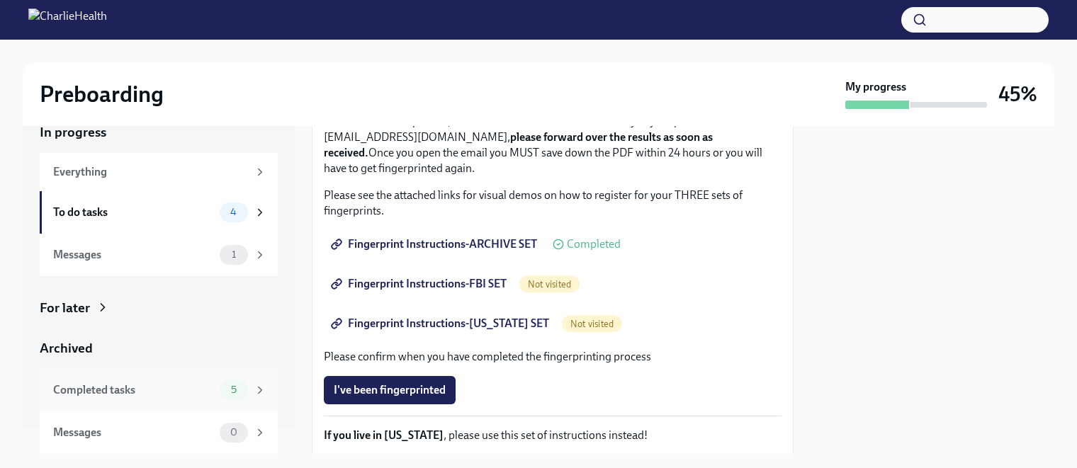
click at [174, 395] on div "Completed tasks" at bounding box center [133, 391] width 161 height 16
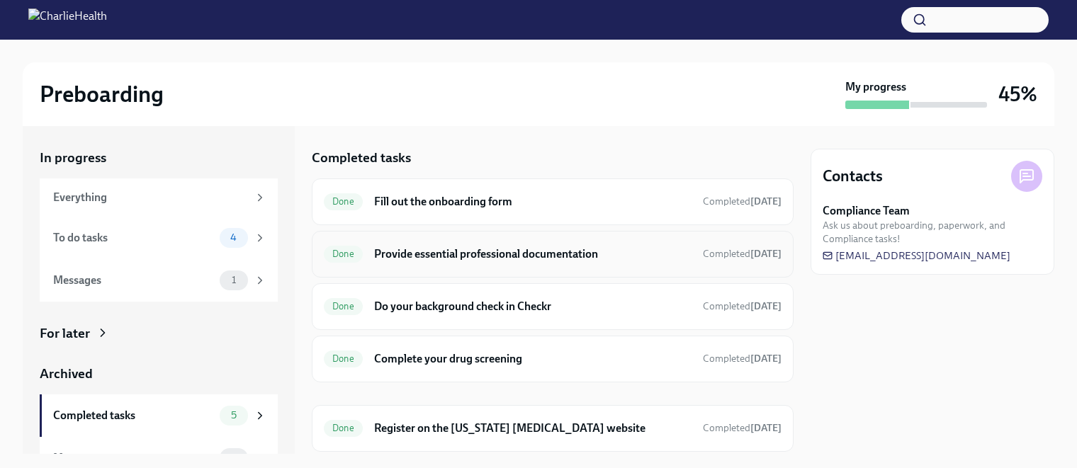
click at [467, 253] on h6 "Provide essential professional documentation" at bounding box center [532, 255] width 317 height 16
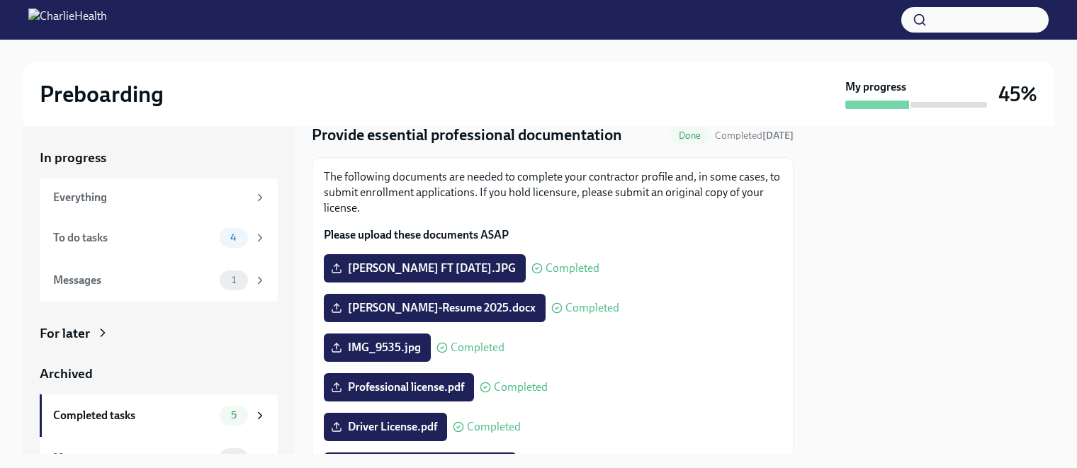
scroll to position [142, 0]
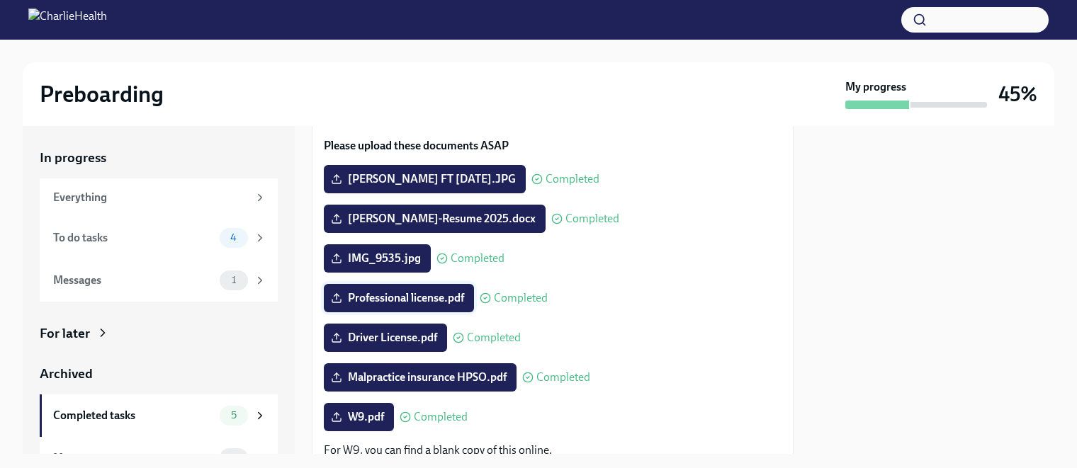
click at [420, 302] on span "Professional license.pdf" at bounding box center [399, 298] width 130 height 14
click at [0, 0] on input "Professional license.pdf" at bounding box center [0, 0] width 0 height 0
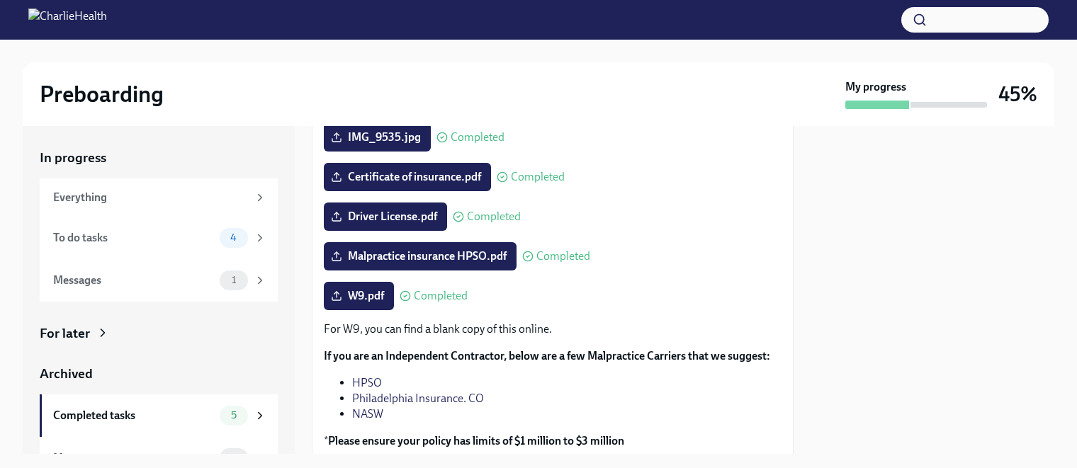
scroll to position [283, 0]
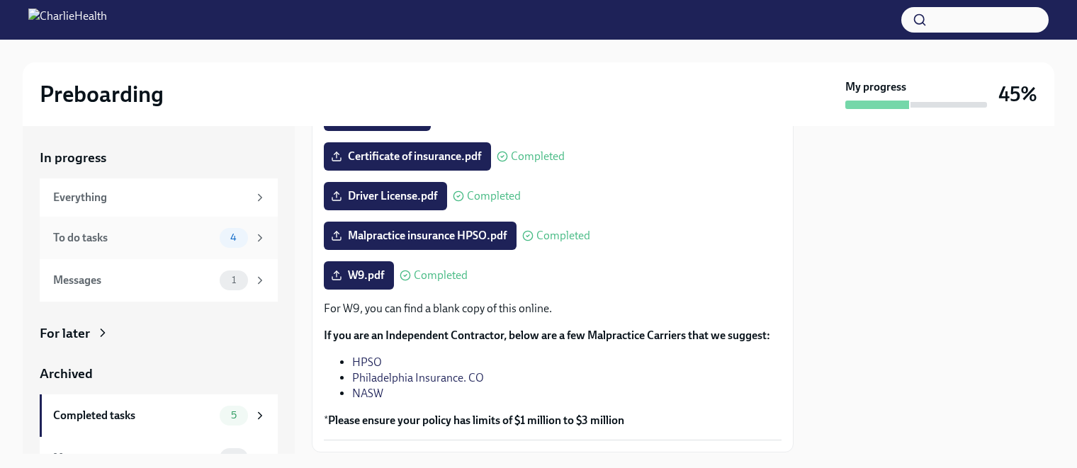
click at [202, 240] on div "To do tasks" at bounding box center [133, 238] width 161 height 16
